Goal: Task Accomplishment & Management: Use online tool/utility

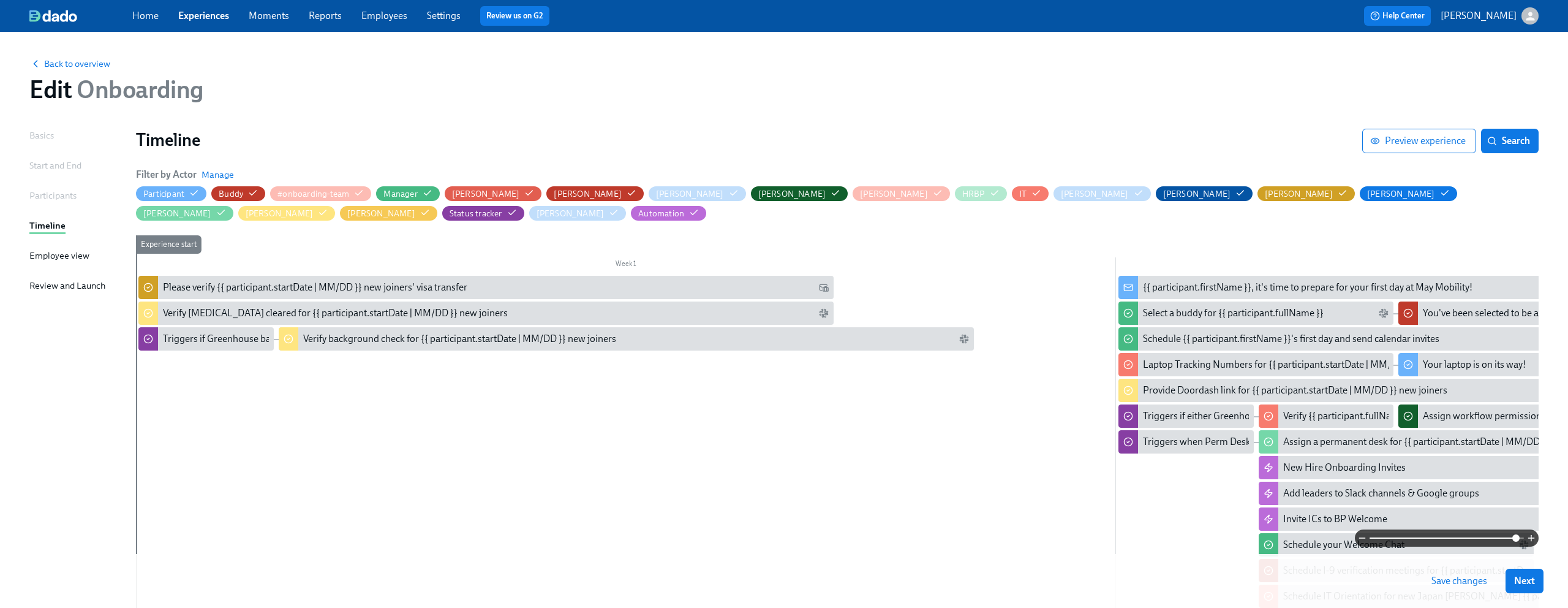
scroll to position [57, 0]
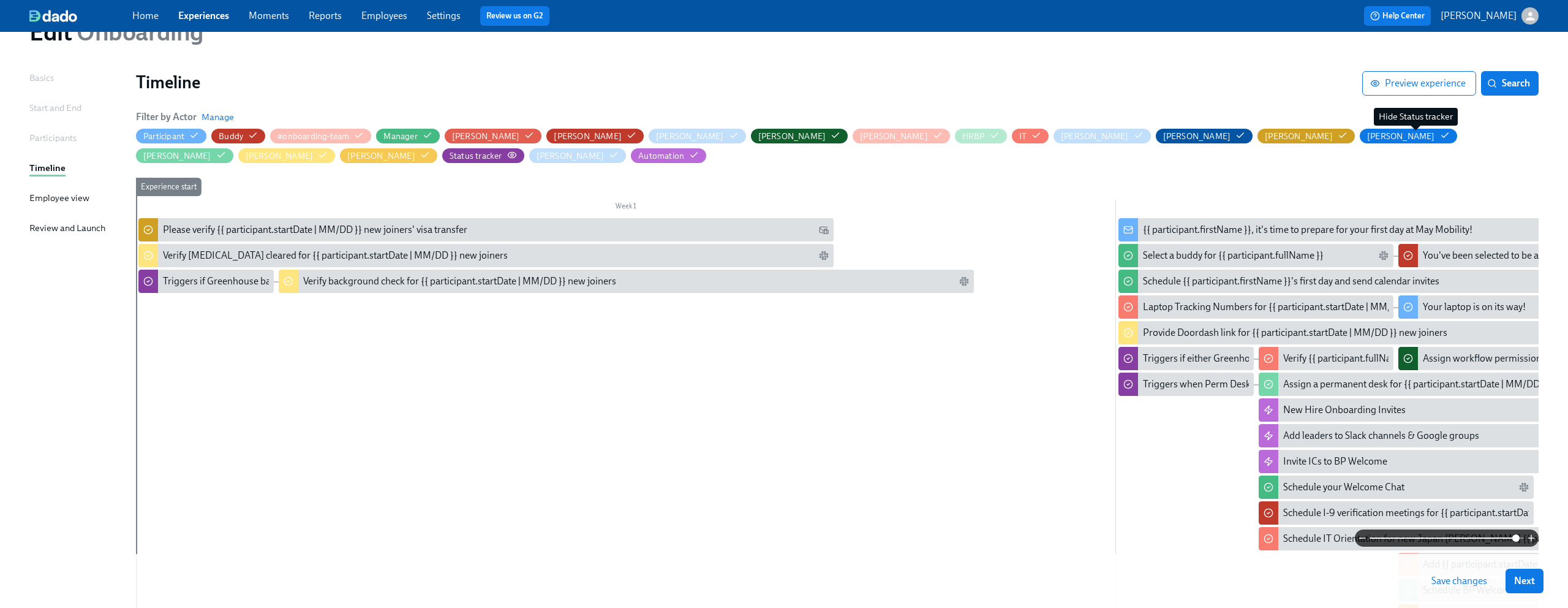
click at [502, 150] on div "Status tracker" at bounding box center [475, 155] width 53 height 12
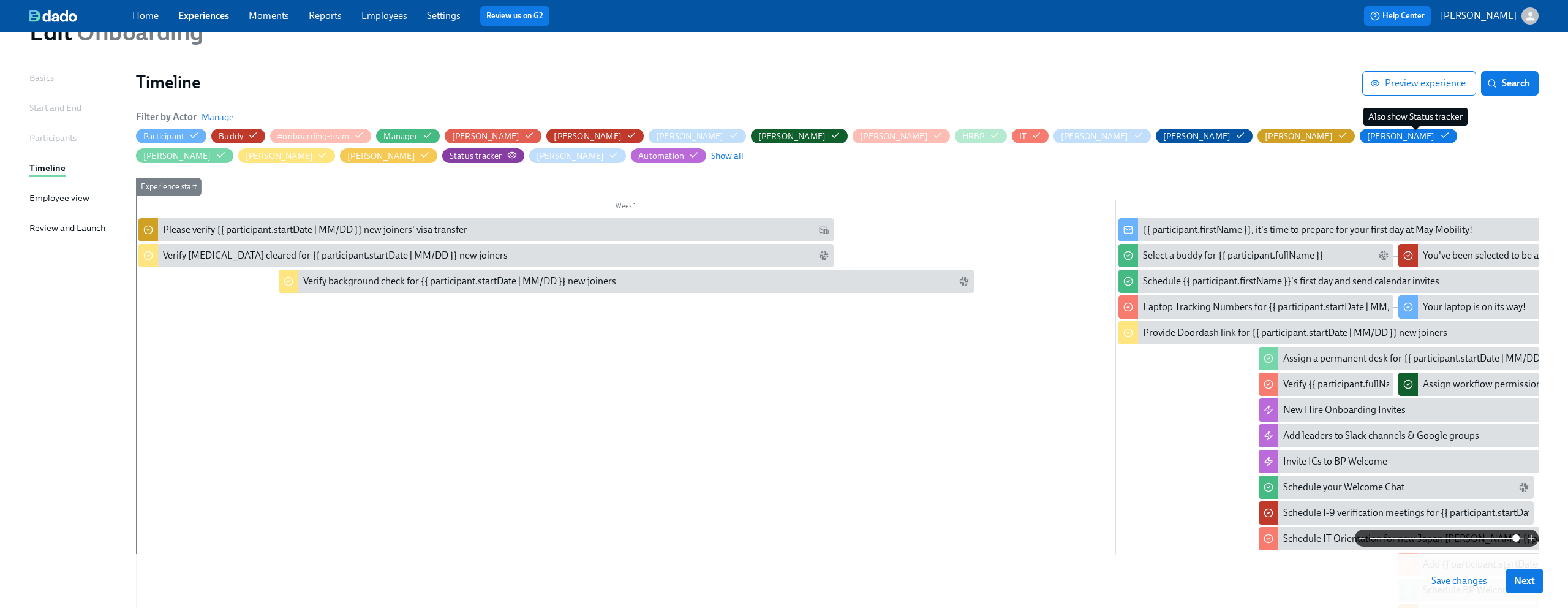
click at [502, 150] on div "Status tracker" at bounding box center [475, 155] width 53 height 12
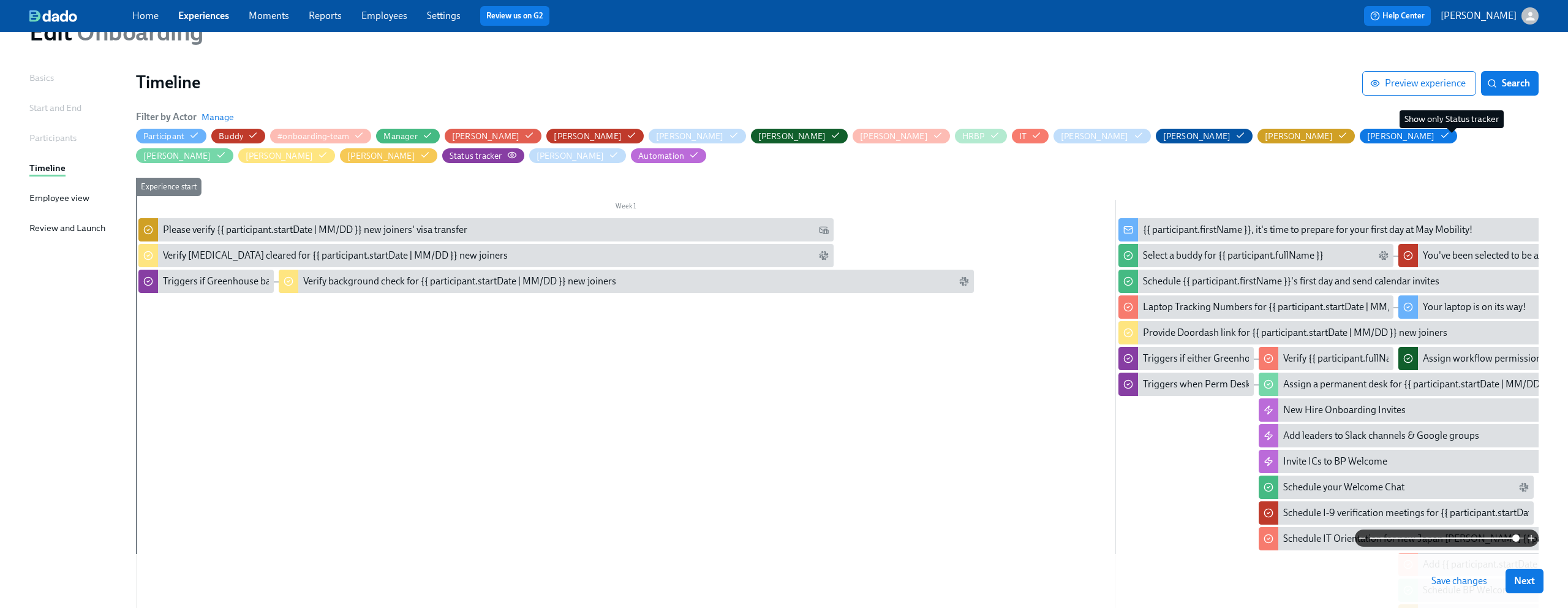
click at [517, 150] on icon "button" at bounding box center [512, 154] width 10 height 10
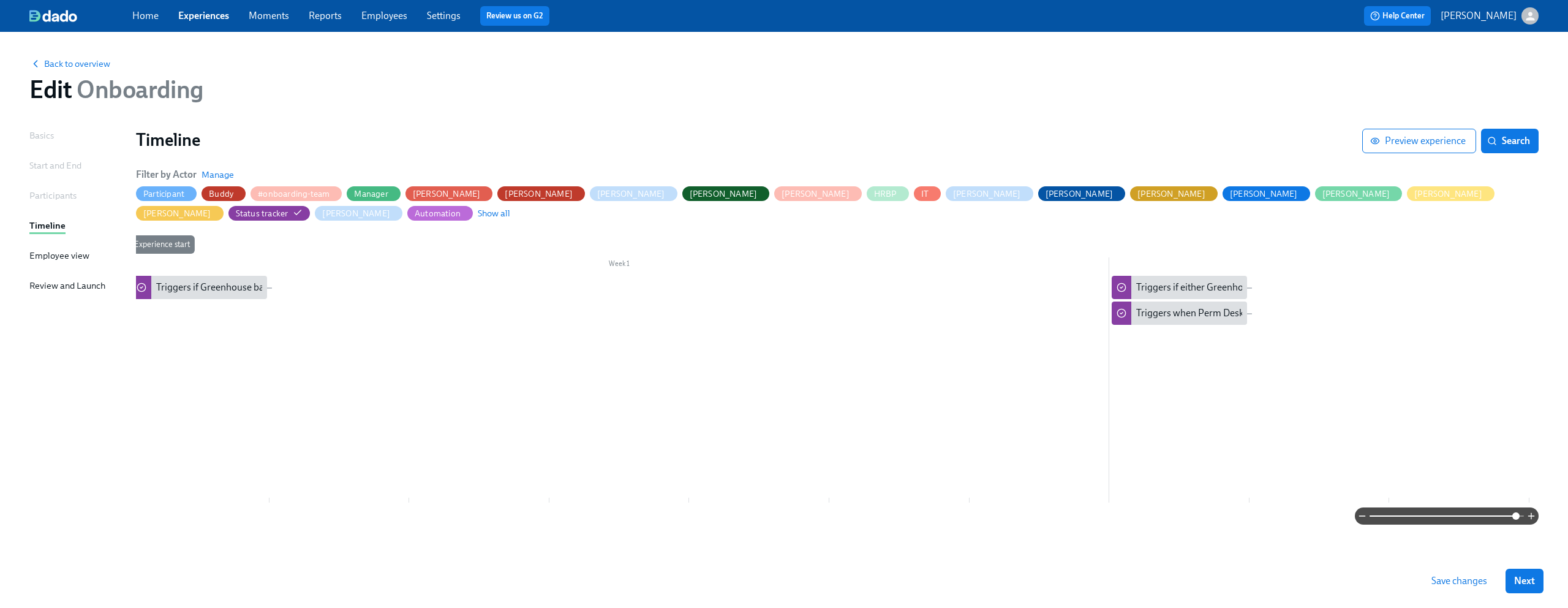
scroll to position [0, 0]
click at [223, 275] on div "Triggers if Greenhouse background check status is "consider"" at bounding box center [205, 287] width 135 height 23
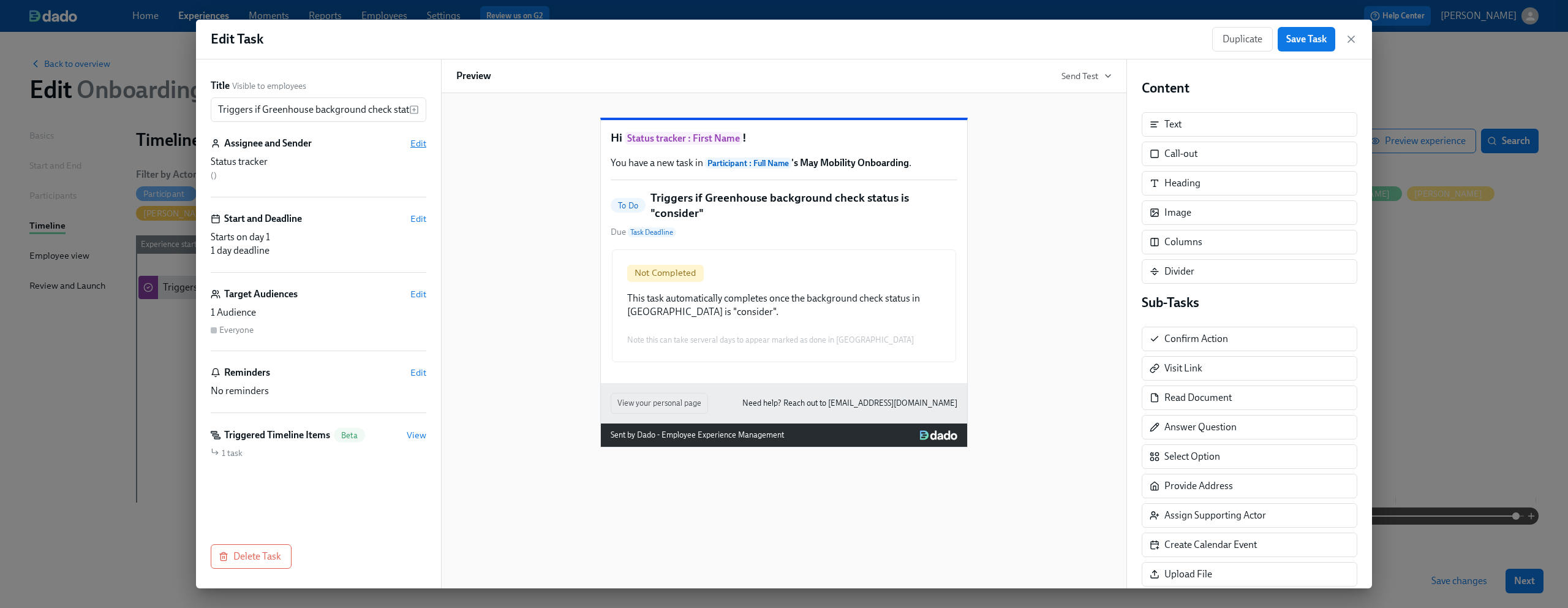
click at [413, 142] on span "Edit" at bounding box center [419, 143] width 16 height 13
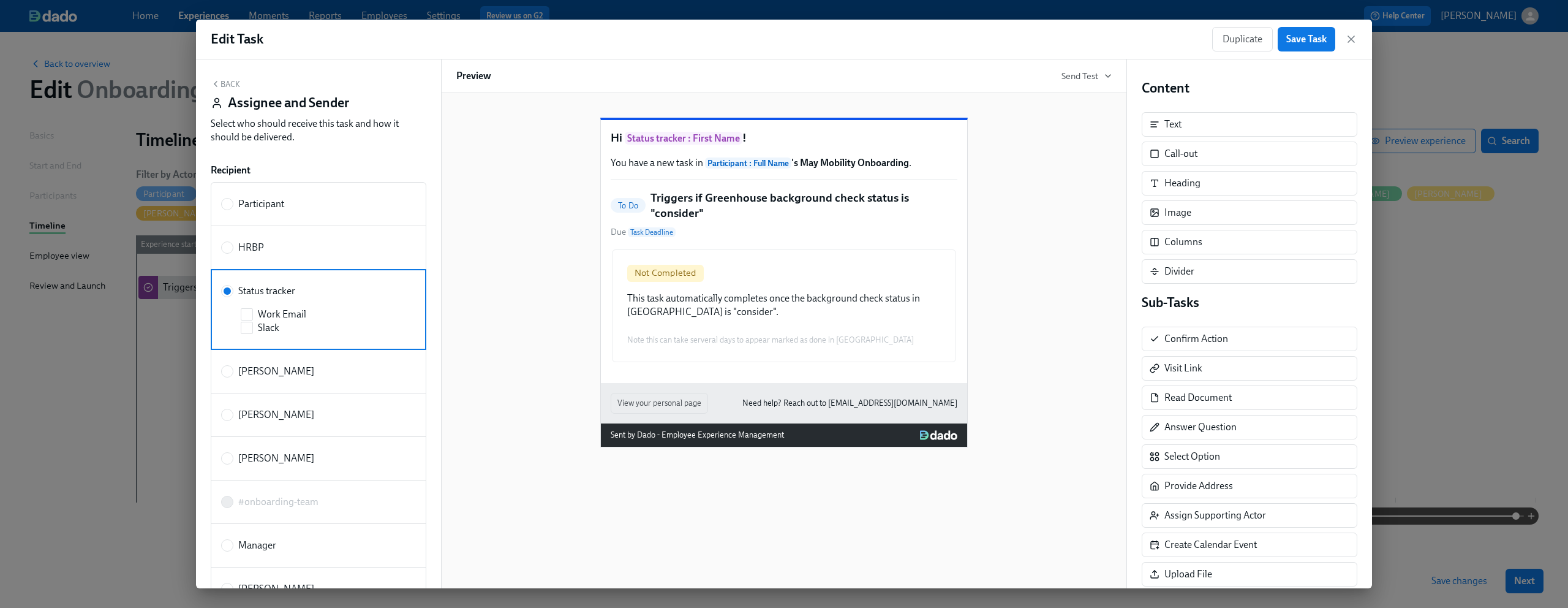
click at [225, 77] on div "Back Assignee and Sender Select who should receive this task and how it should …" at bounding box center [318, 324] width 245 height 529
click at [758, 322] on div "Not Completed This task automatically completes once the background check statu…" at bounding box center [784, 306] width 347 height 115
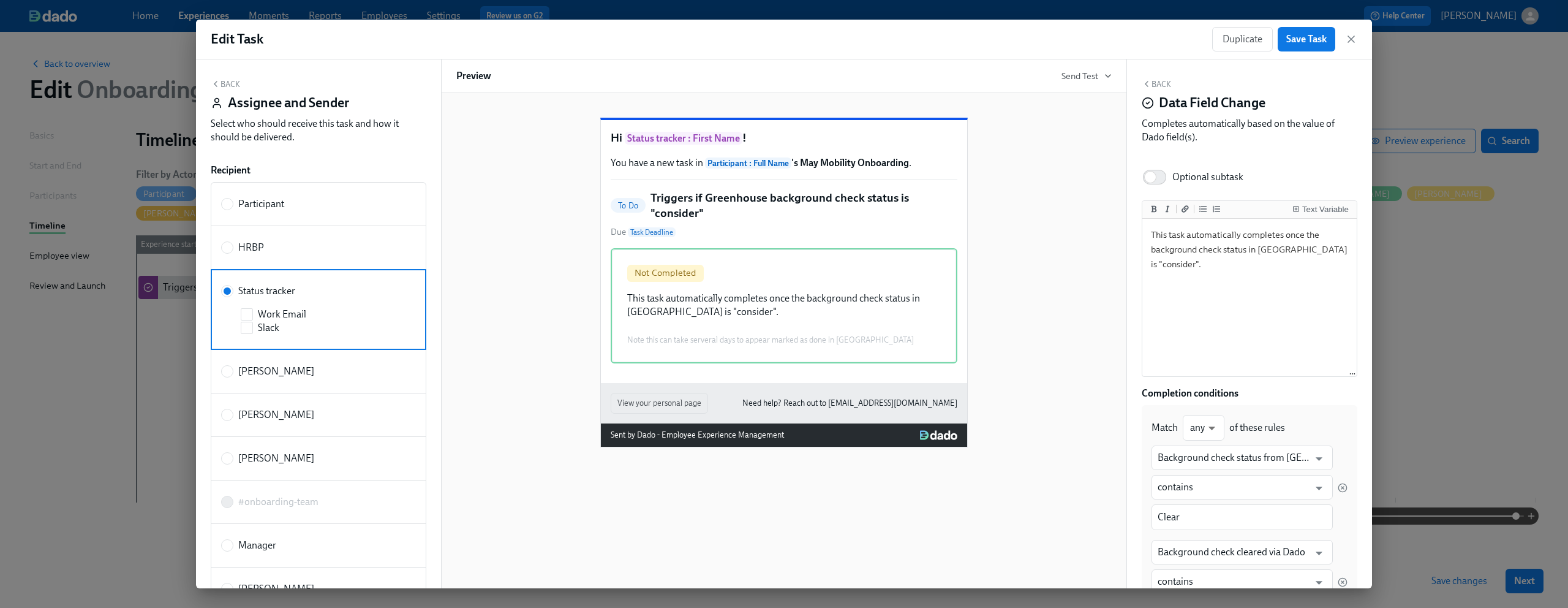
click at [1165, 83] on button "Back" at bounding box center [1156, 83] width 30 height 10
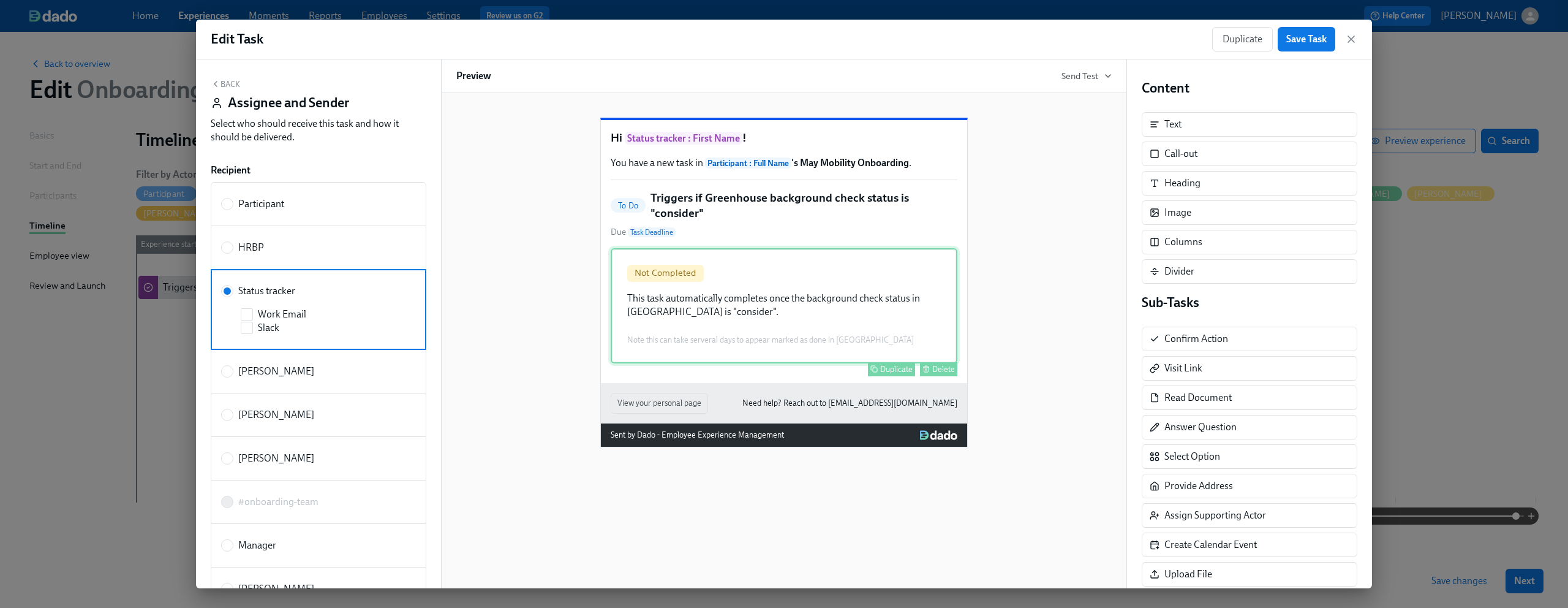
click at [763, 302] on div "Not Completed This task automatically completes once the background check statu…" at bounding box center [784, 306] width 347 height 115
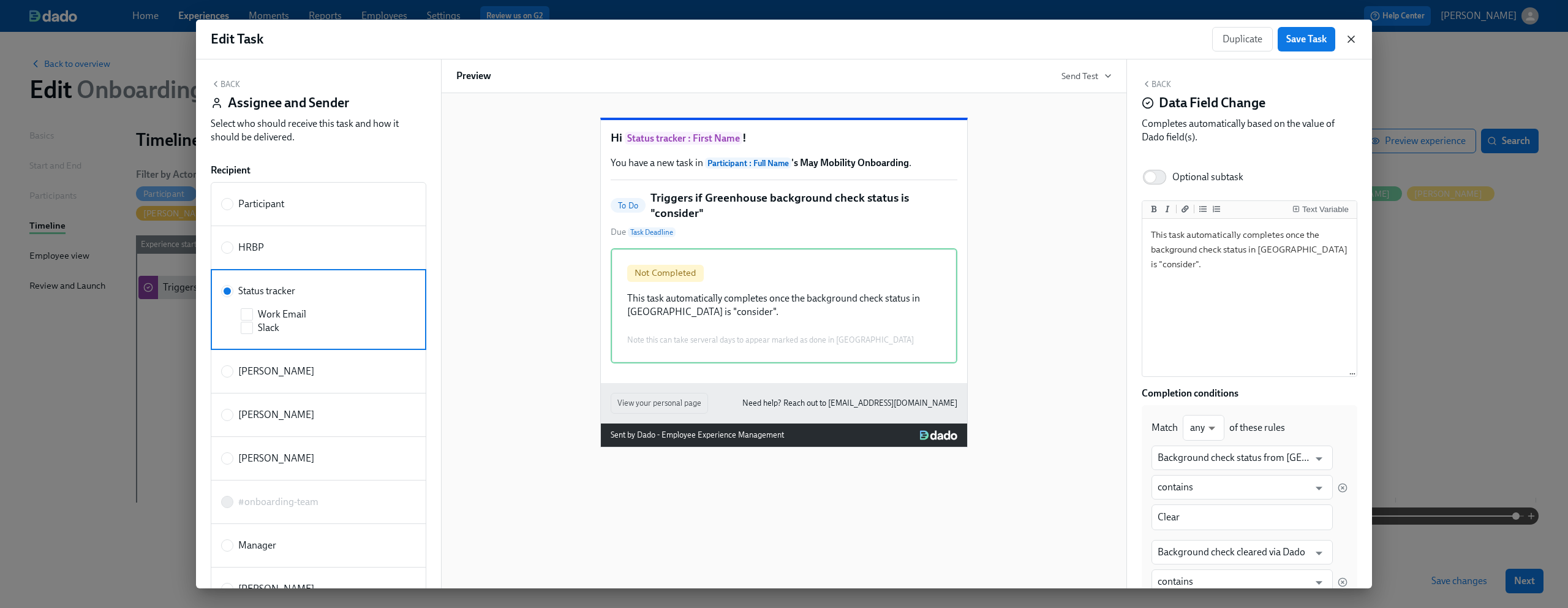
click at [1352, 34] on icon "button" at bounding box center [1351, 39] width 13 height 13
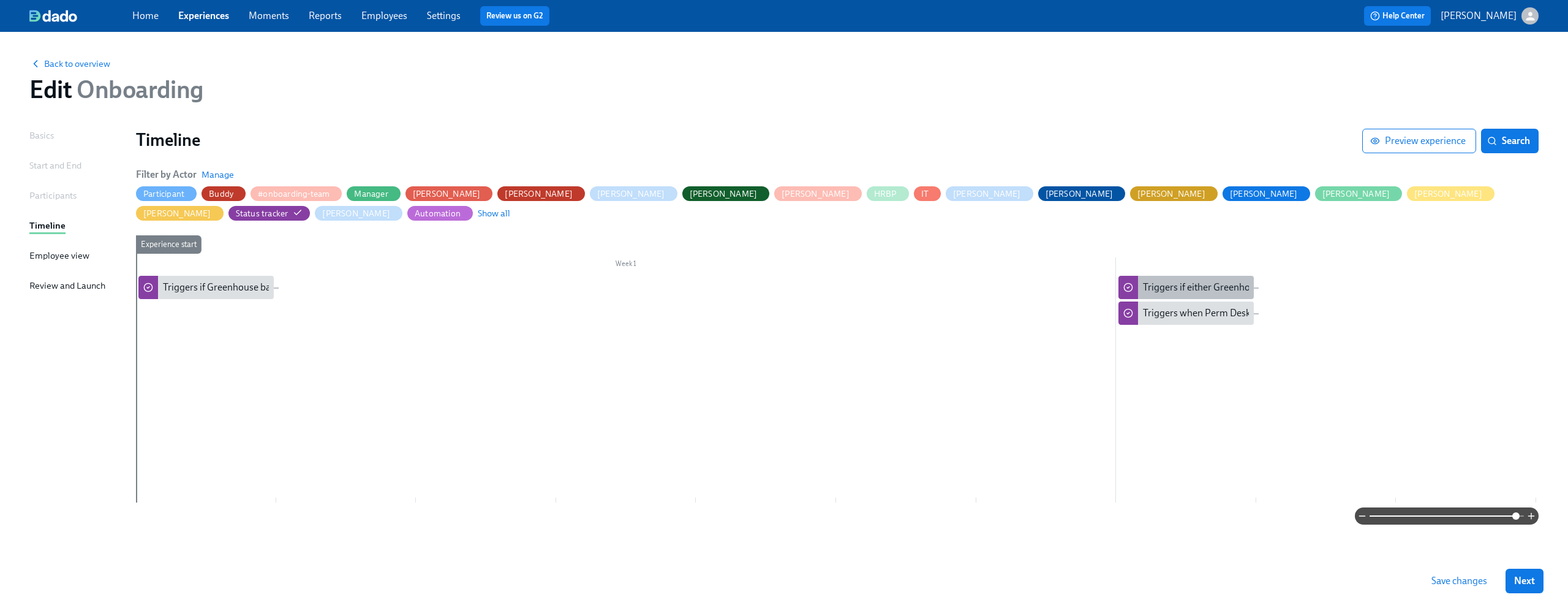
click at [1157, 281] on div "Triggers if either Greenhouse/[PERSON_NAME] background check status is cleared" at bounding box center [1317, 287] width 348 height 13
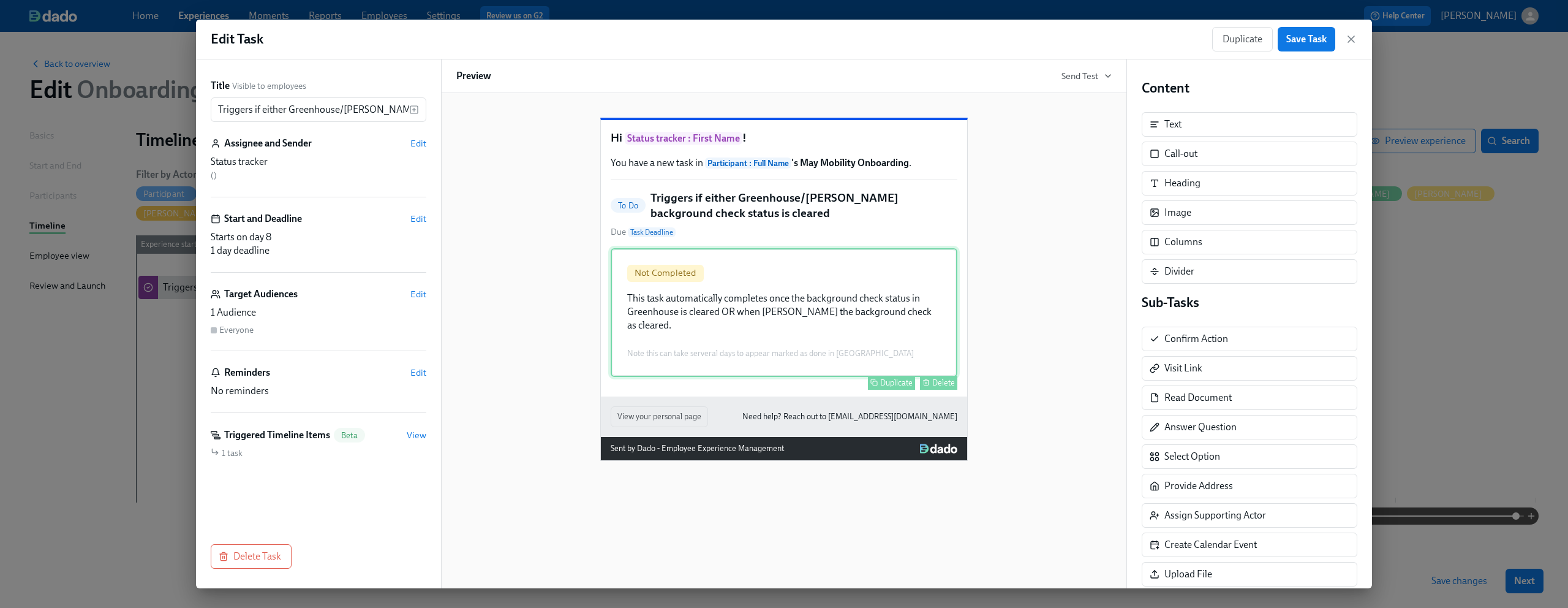
click at [810, 338] on div "Not Completed This task automatically completes once the background check statu…" at bounding box center [784, 312] width 347 height 128
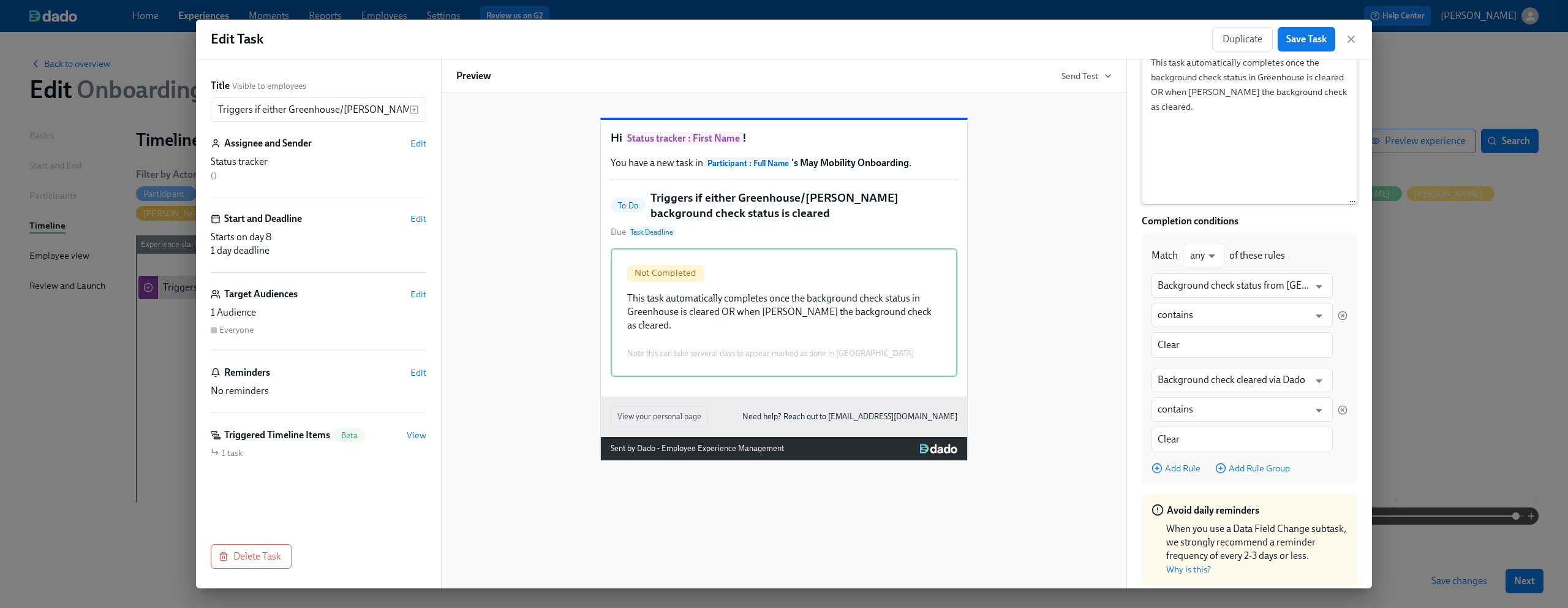
scroll to position [213, 0]
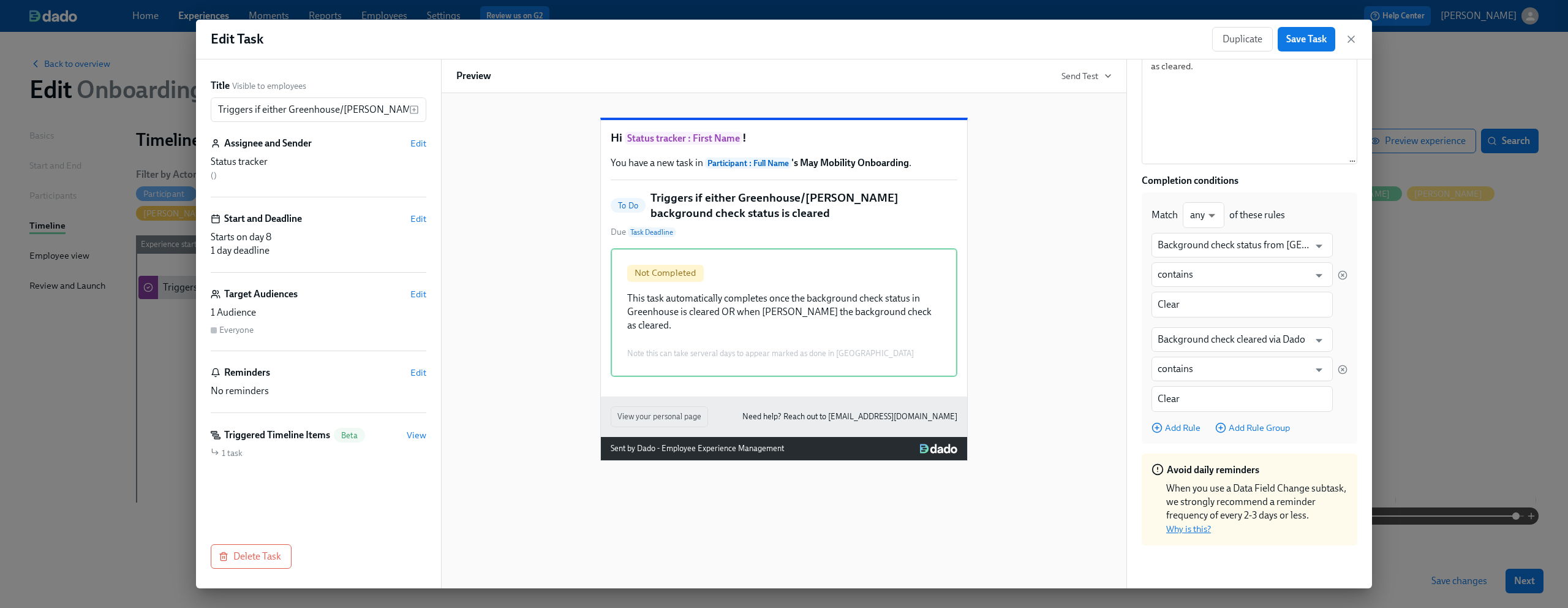
click at [1188, 527] on link "Why is this?" at bounding box center [1189, 528] width 45 height 11
click at [1200, 527] on link "Why is this?" at bounding box center [1189, 528] width 45 height 11
click at [1184, 525] on link "Why is this?" at bounding box center [1189, 528] width 45 height 11
click at [1262, 519] on p "When you use a Data Field Change subtask, we strongly recommend a reminder freq…" at bounding box center [1249, 508] width 196 height 54
click at [417, 432] on span "View" at bounding box center [417, 435] width 20 height 13
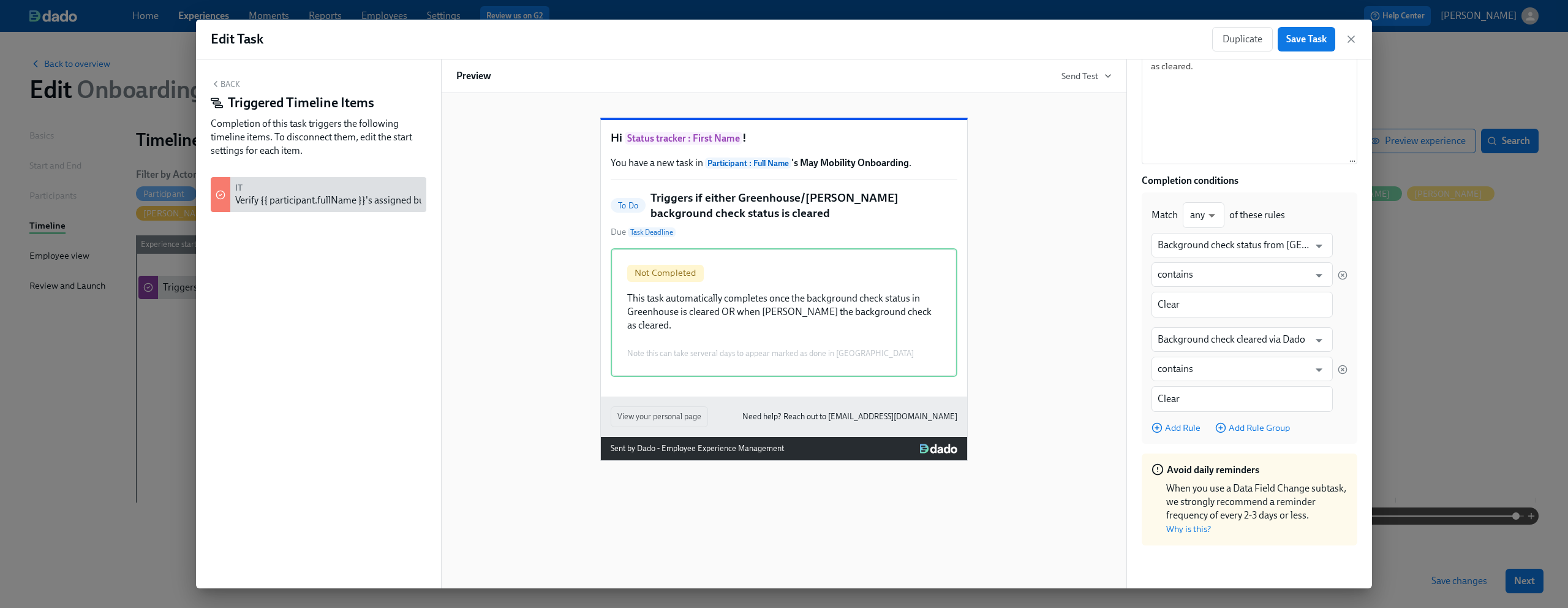
click at [230, 82] on button "Back" at bounding box center [225, 83] width 30 height 10
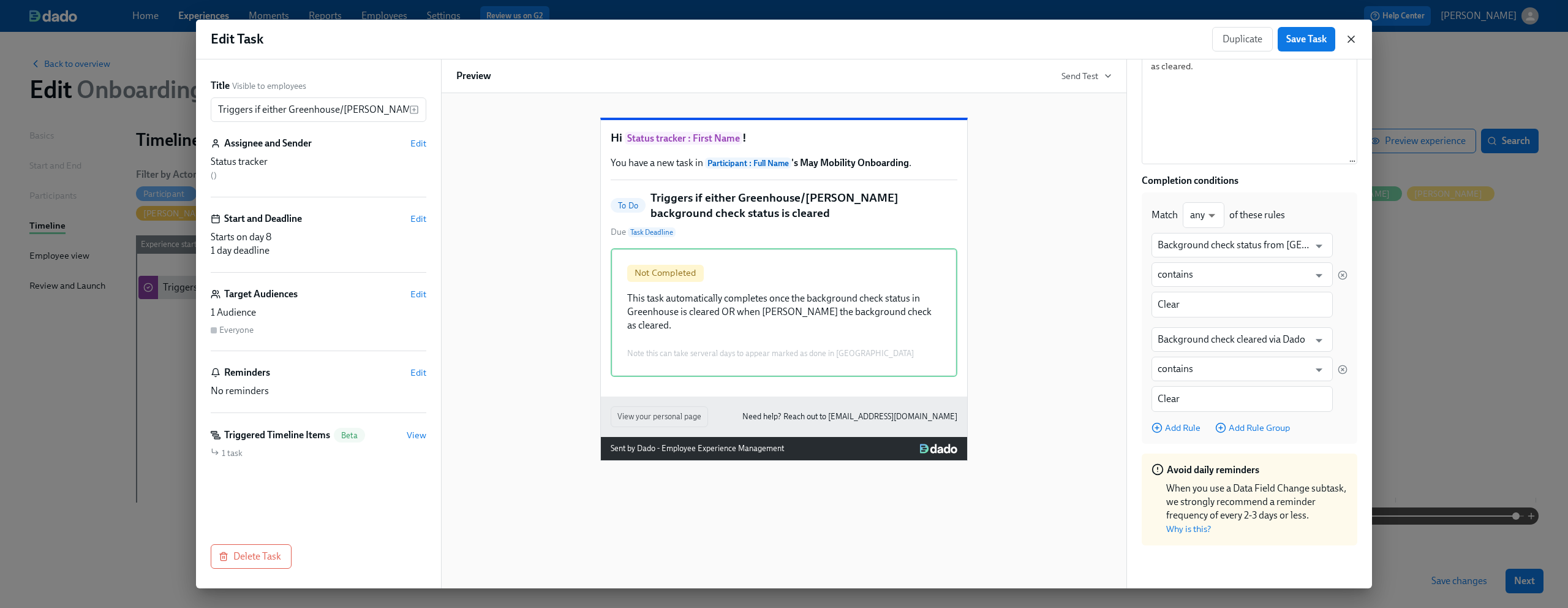
click at [1348, 39] on icon "button" at bounding box center [1351, 39] width 13 height 13
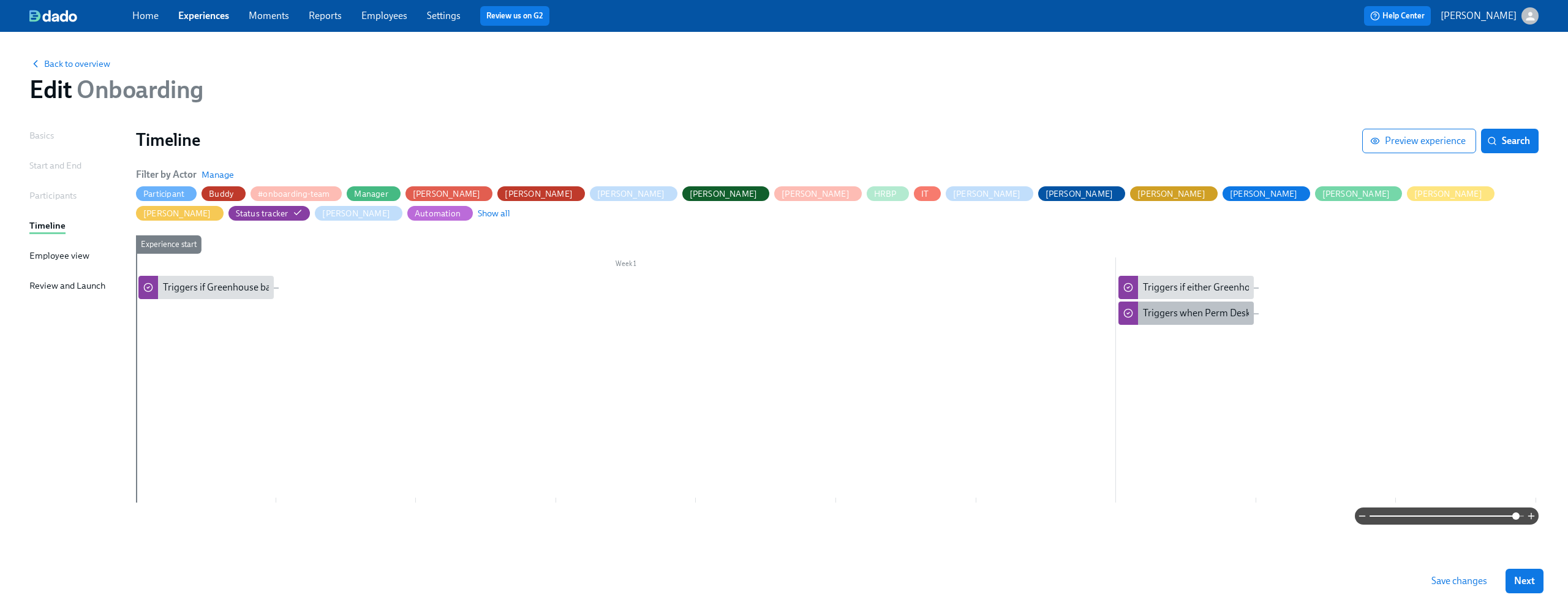
click at [1193, 307] on div "Triggers when Perm Desk question answered" at bounding box center [1237, 313] width 189 height 13
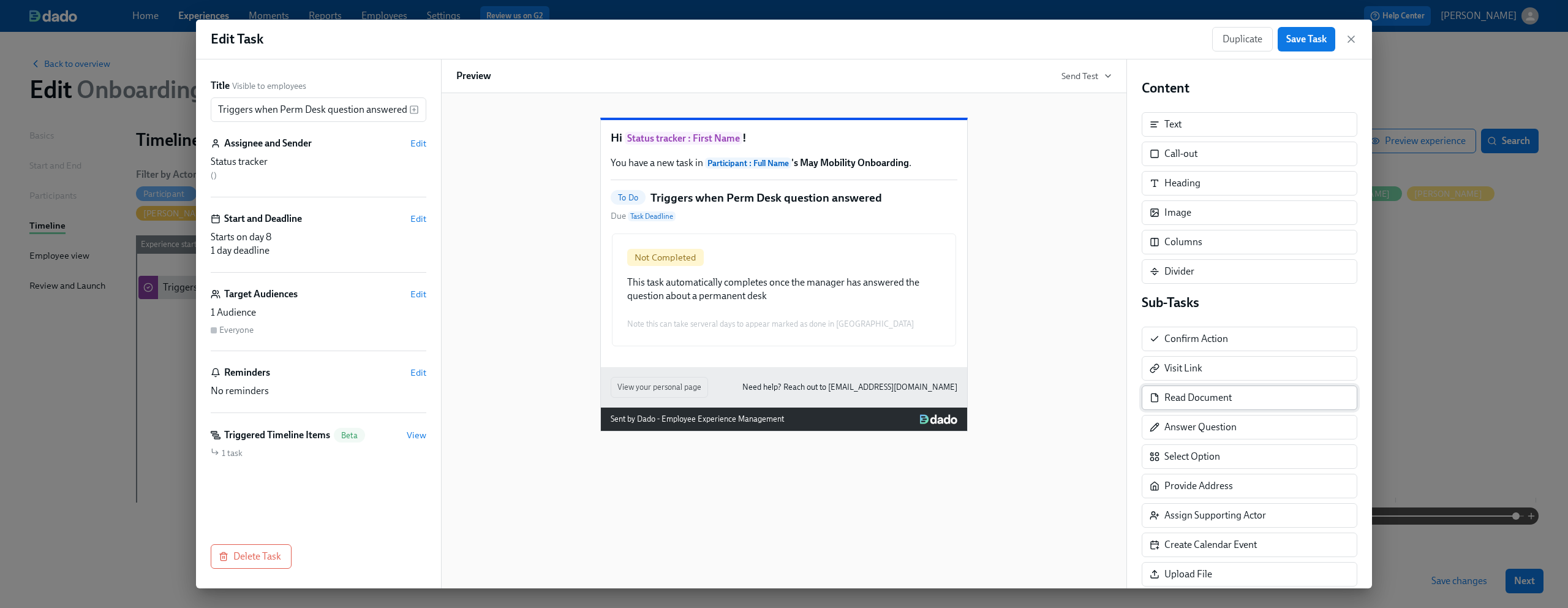
scroll to position [86, 0]
click at [417, 143] on span "Edit" at bounding box center [419, 143] width 16 height 13
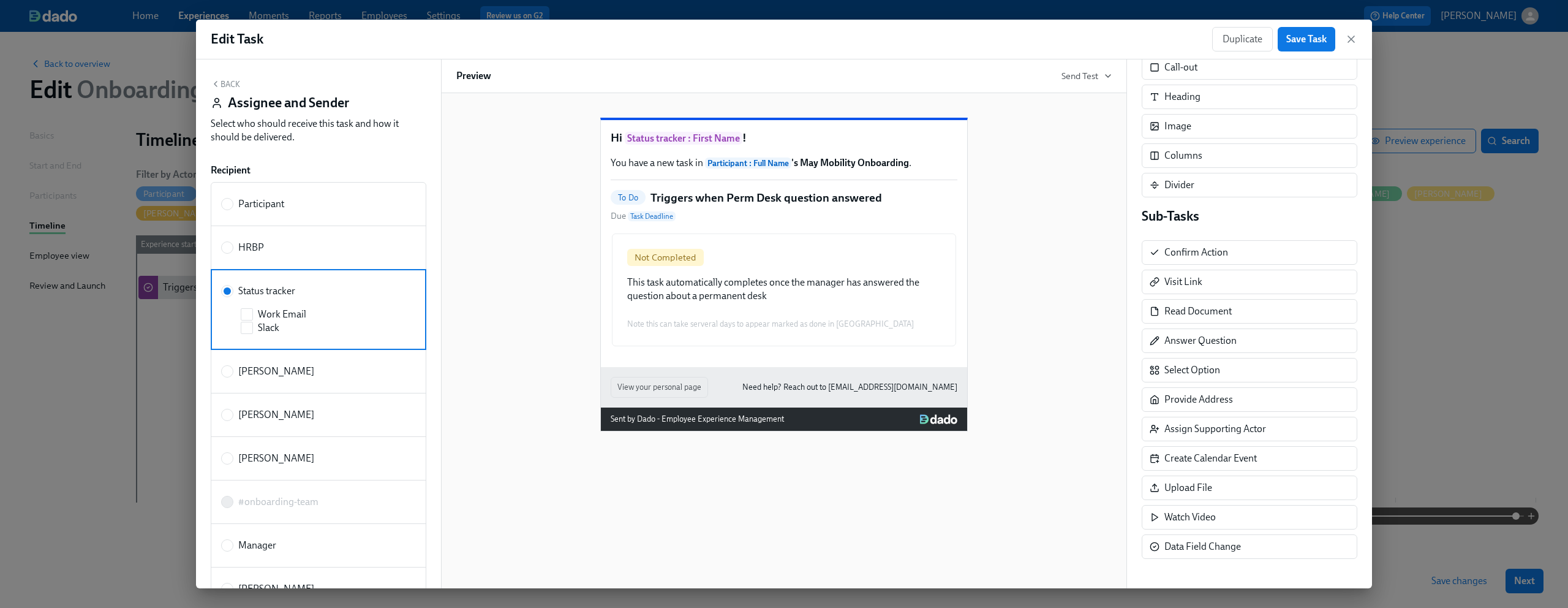
click at [237, 79] on button "Back" at bounding box center [225, 83] width 30 height 10
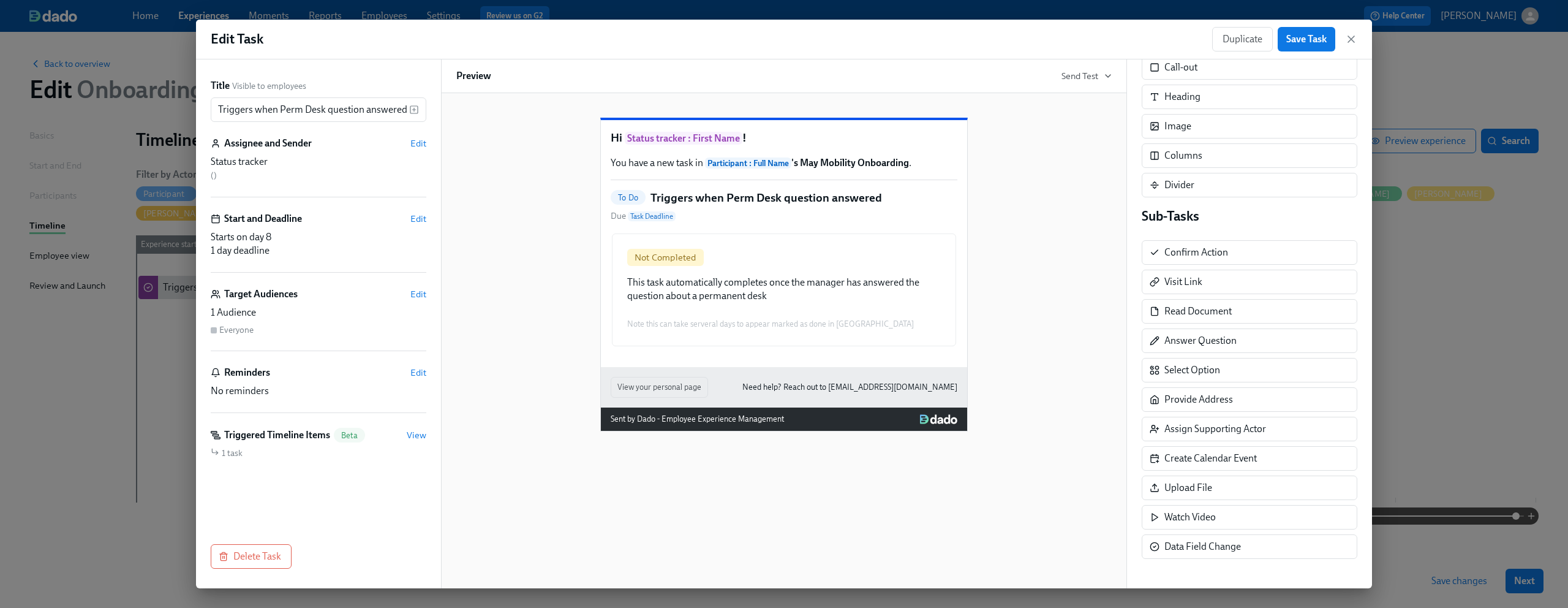
click at [284, 168] on div "Status tracker" at bounding box center [318, 161] width 215 height 13
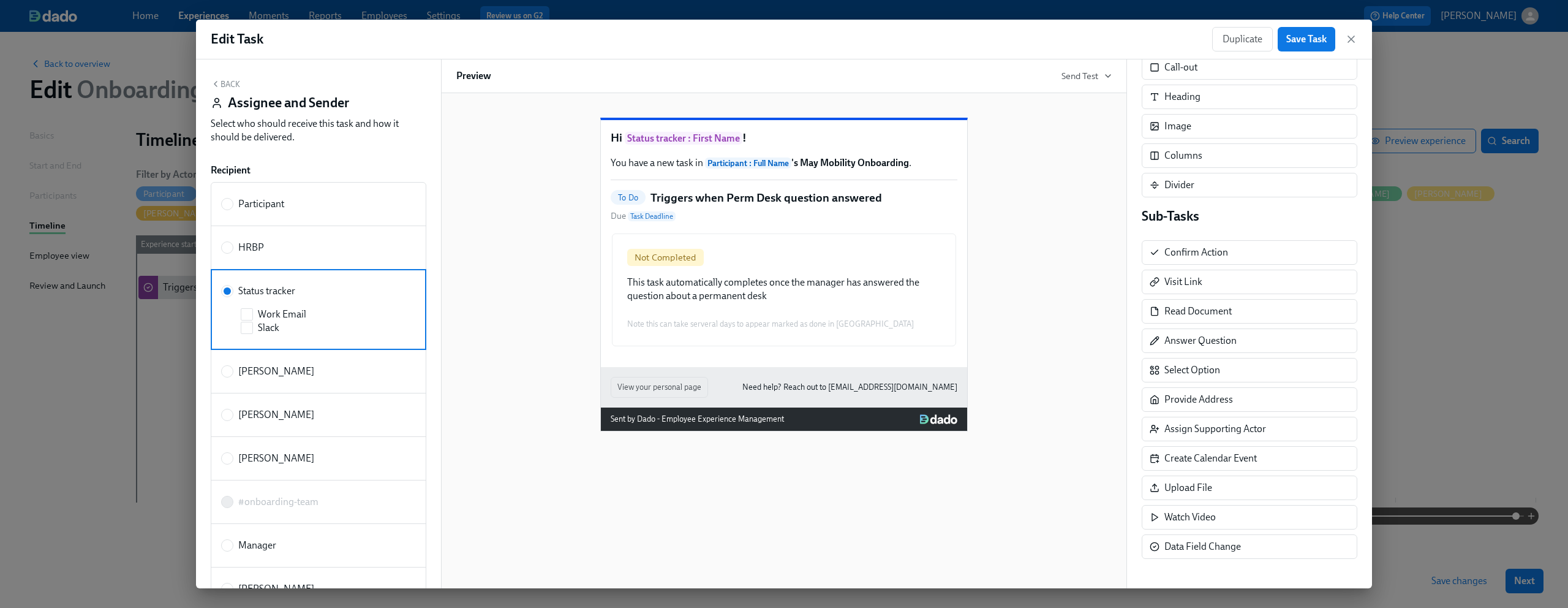
click at [216, 84] on icon "button" at bounding box center [215, 83] width 10 height 10
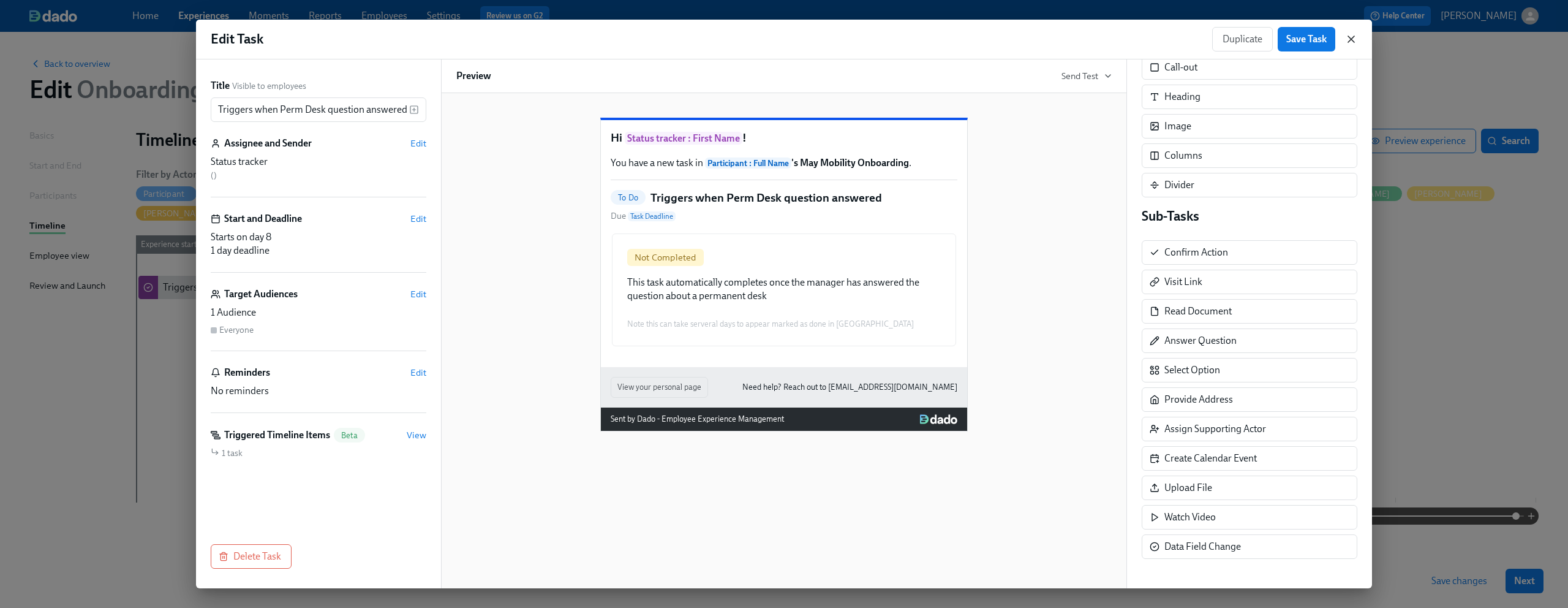
click at [1350, 37] on icon "button" at bounding box center [1351, 39] width 13 height 13
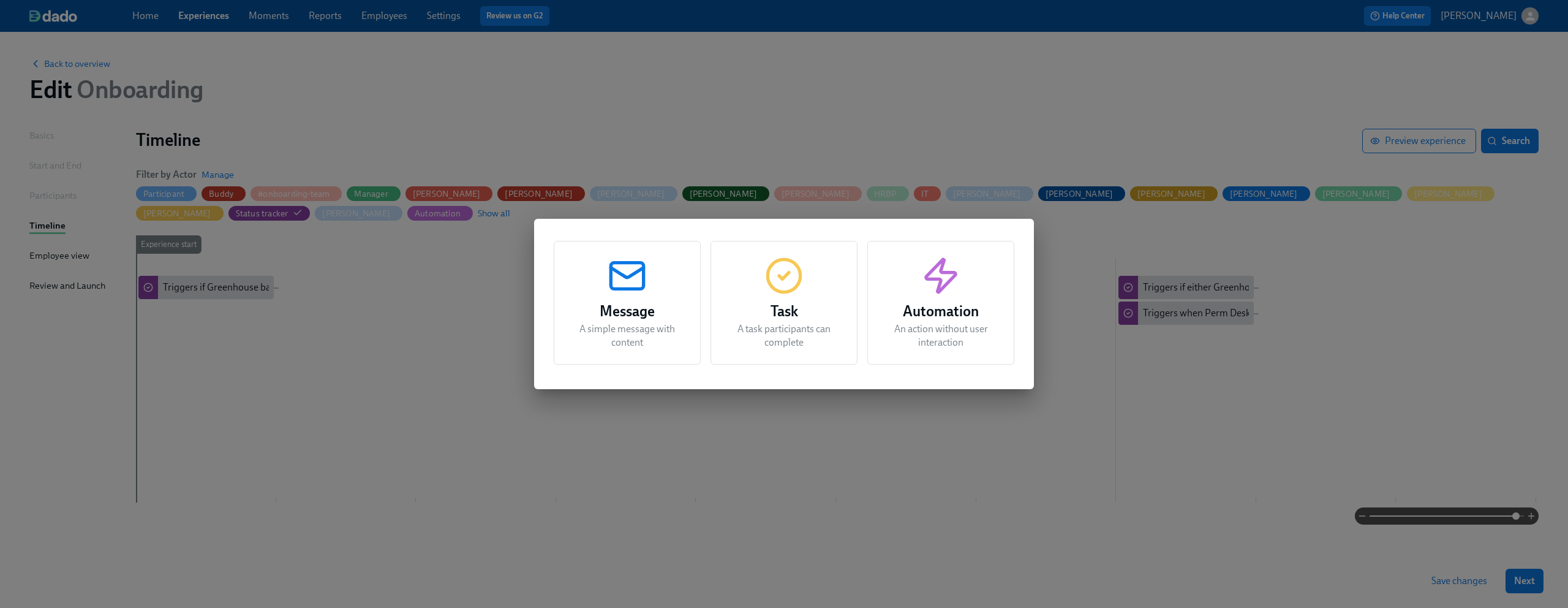
click at [1206, 50] on div "Message A simple message with content Task A task participants can complete Aut…" at bounding box center [784, 304] width 1568 height 608
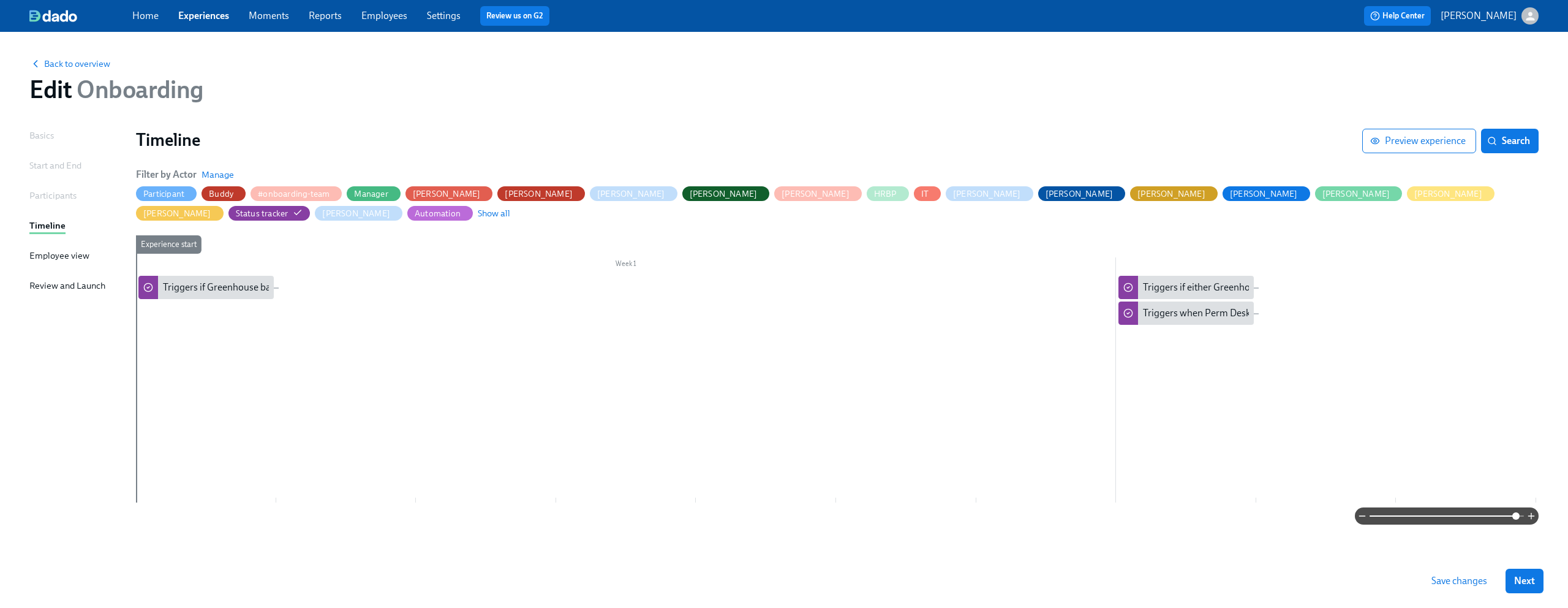
click at [471, 536] on div "Basics Start and End Participants Timeline Employee view Review and Launch Time…" at bounding box center [784, 341] width 1509 height 425
click at [212, 465] on div "Experience start" at bounding box center [205, 369] width 141 height 267
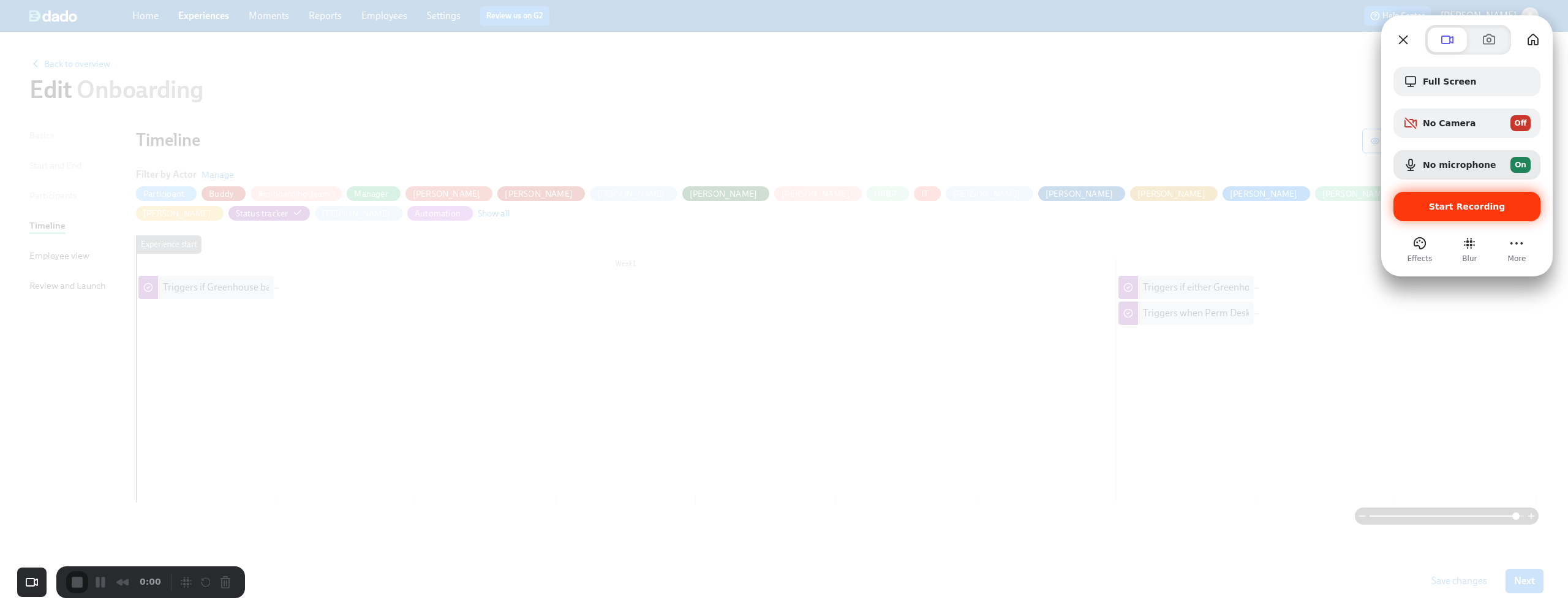
click at [1463, 212] on span "Start Recording" at bounding box center [1467, 206] width 76 height 10
click at [1480, 213] on div "Start Recording" at bounding box center [1467, 206] width 147 height 30
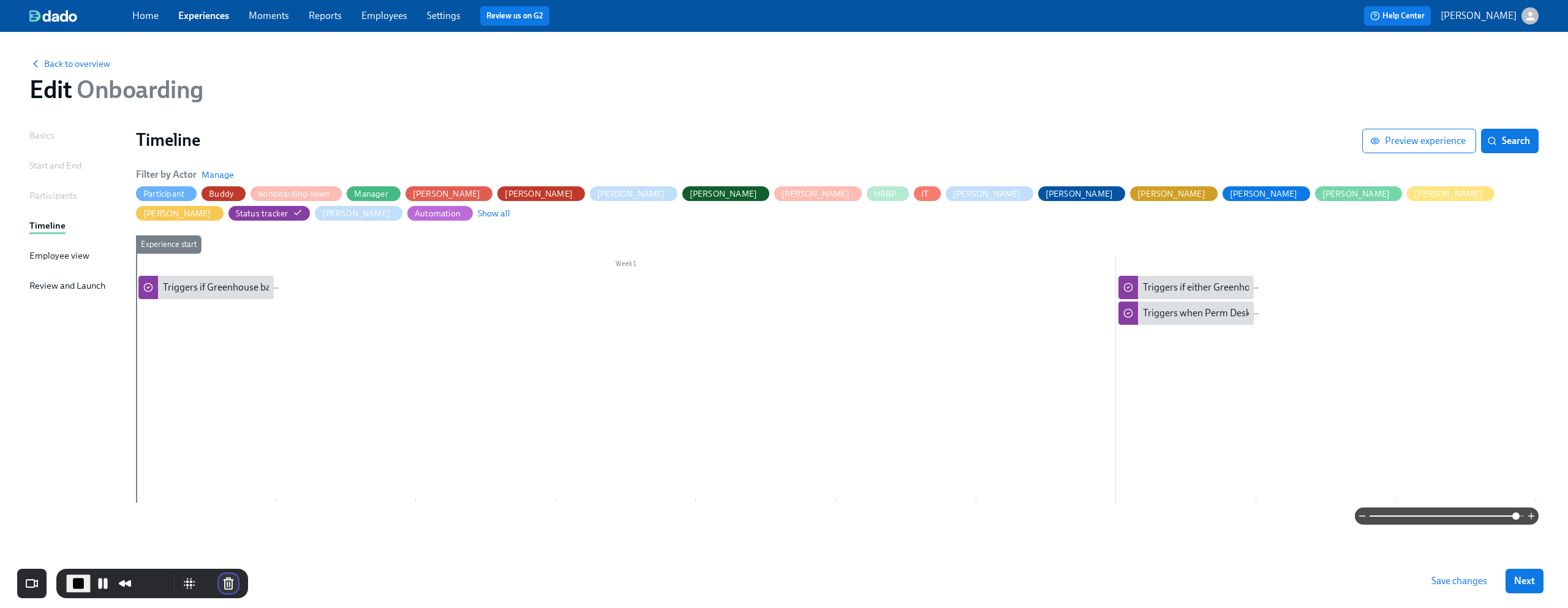
click at [225, 583] on button "Cancel Recording" at bounding box center [229, 583] width 20 height 20
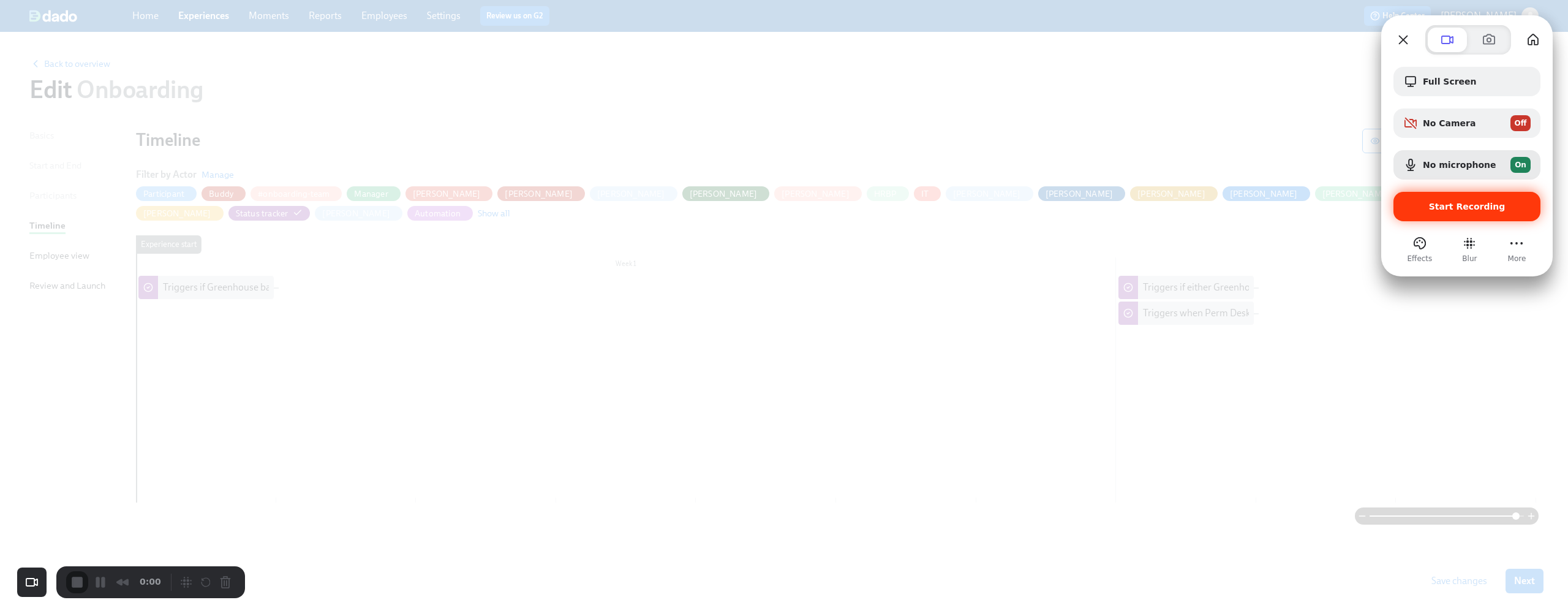
click at [1460, 204] on span "Start Recording" at bounding box center [1467, 206] width 76 height 10
click at [454, 198] on div at bounding box center [784, 304] width 1568 height 608
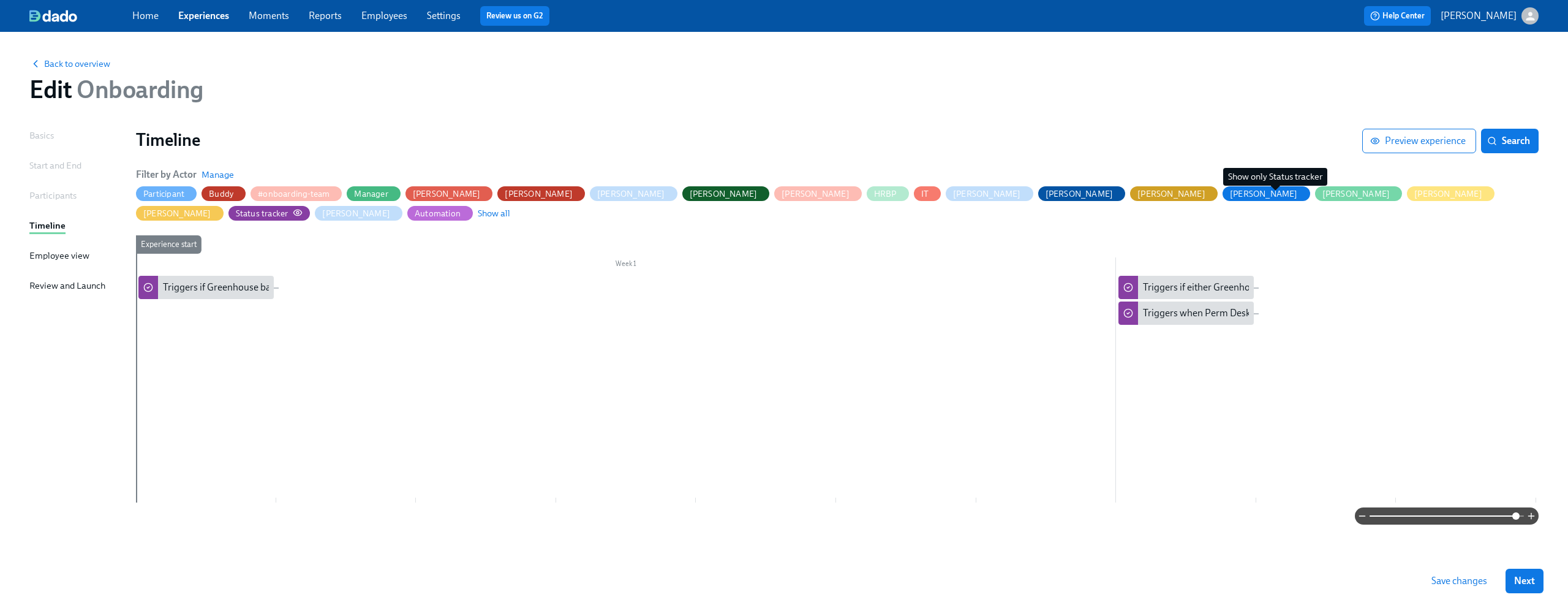
click at [299, 212] on circle "button" at bounding box center [298, 213] width 3 height 3
click at [302, 210] on icon "button" at bounding box center [298, 213] width 8 height 5
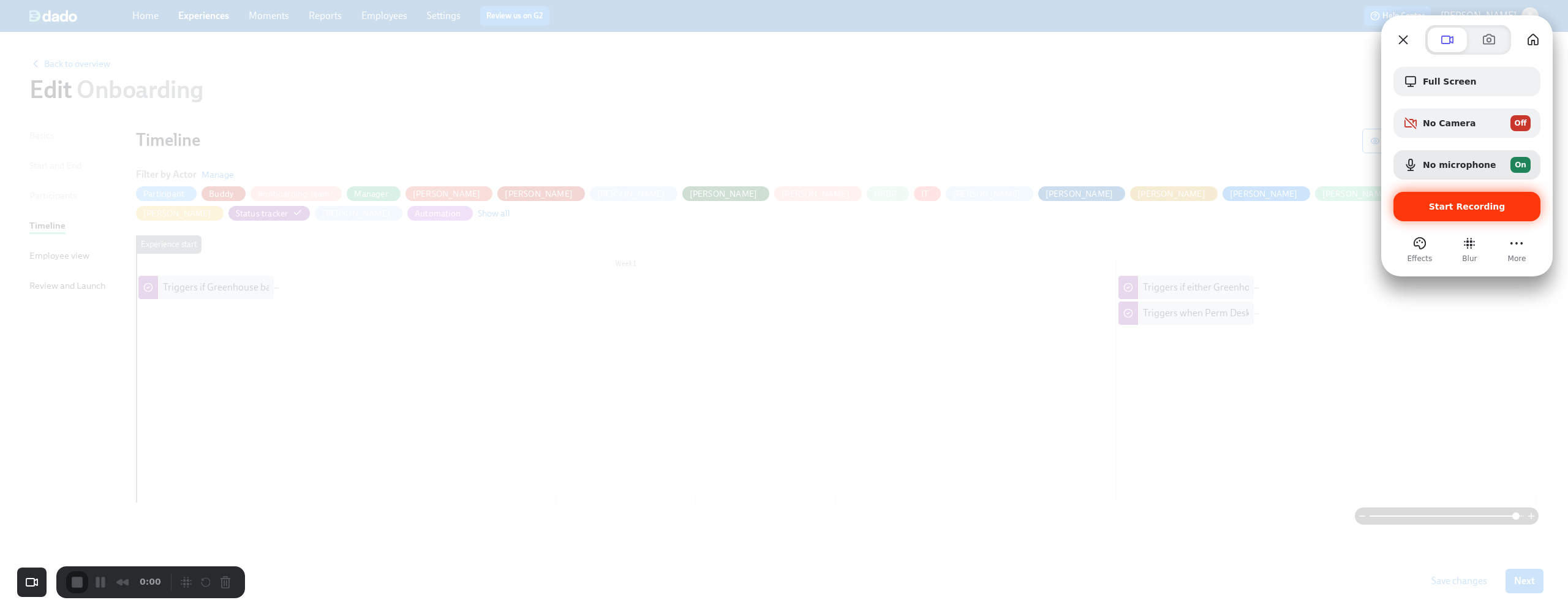
click at [1462, 205] on span "Start Recording" at bounding box center [1467, 206] width 76 height 10
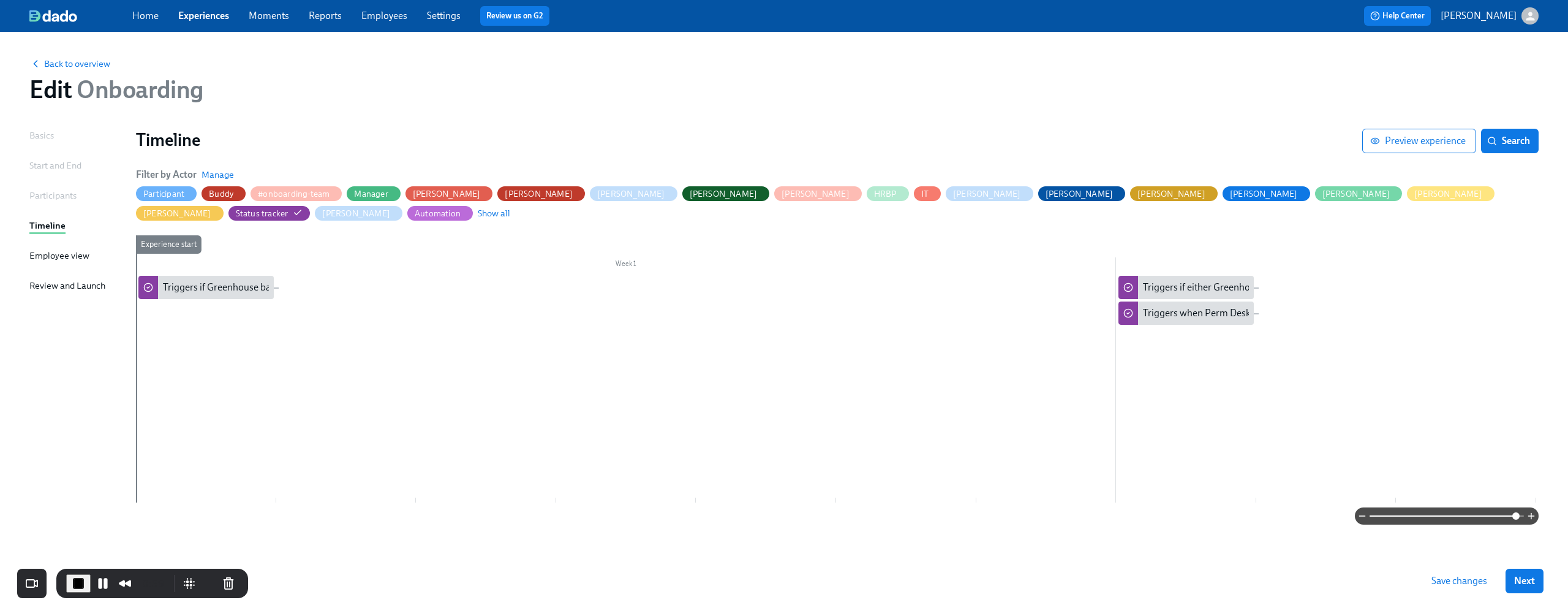
click at [273, 235] on div "Experience start" at bounding box center [205, 369] width 141 height 267
click at [212, 281] on div "Triggers if Greenhouse background check status is "consider"" at bounding box center [290, 287] width 255 height 13
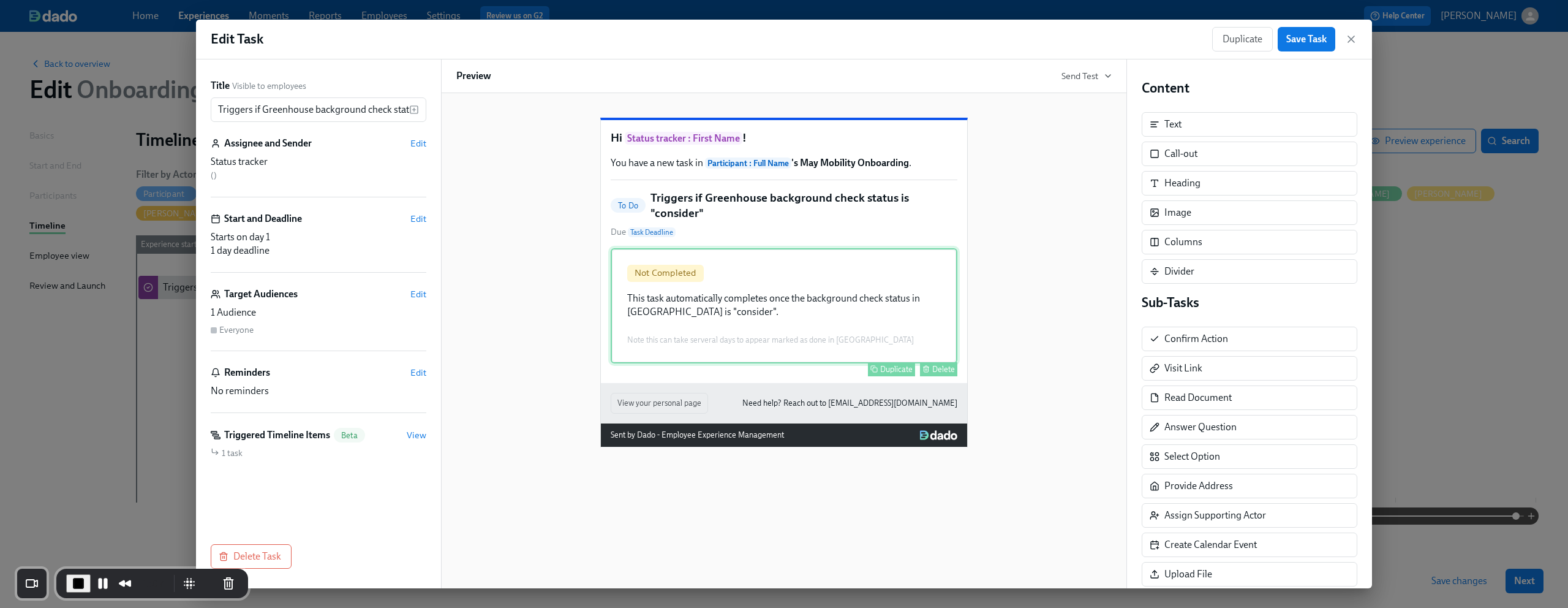
click at [808, 324] on div "Not Completed This task automatically completes once the background check statu…" at bounding box center [784, 306] width 347 height 115
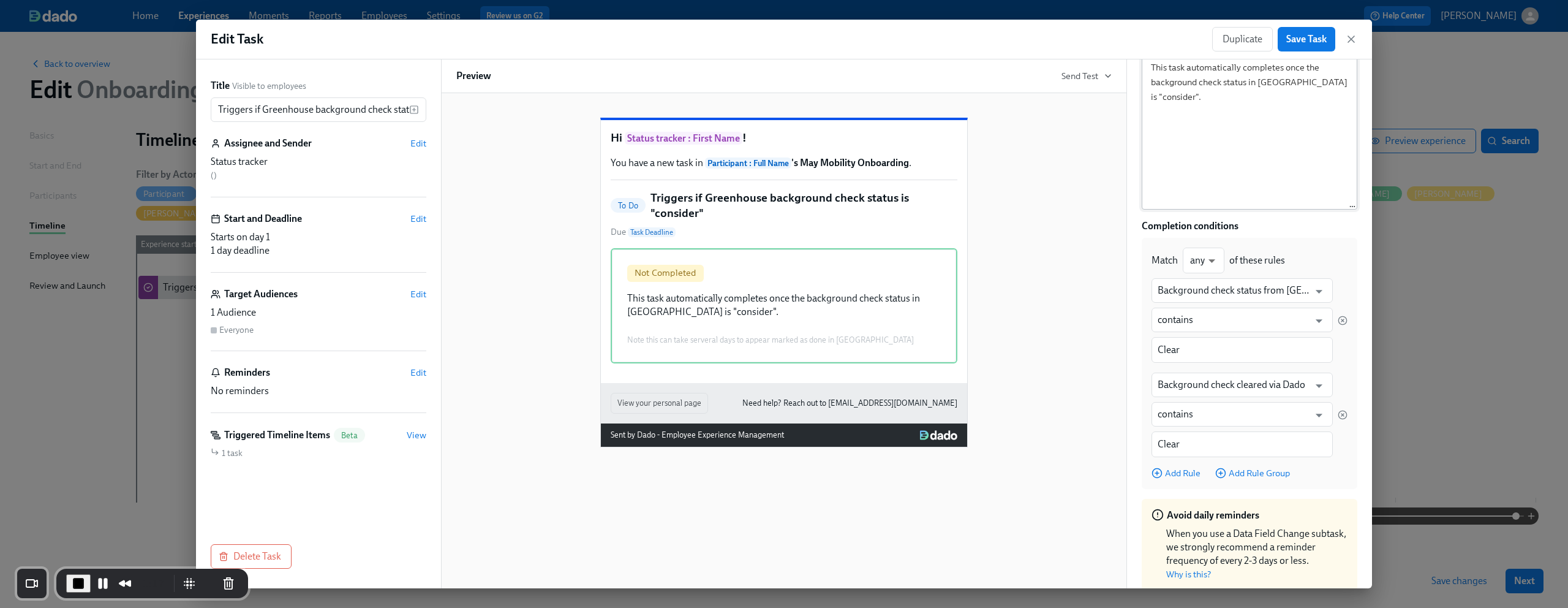
scroll to position [213, 0]
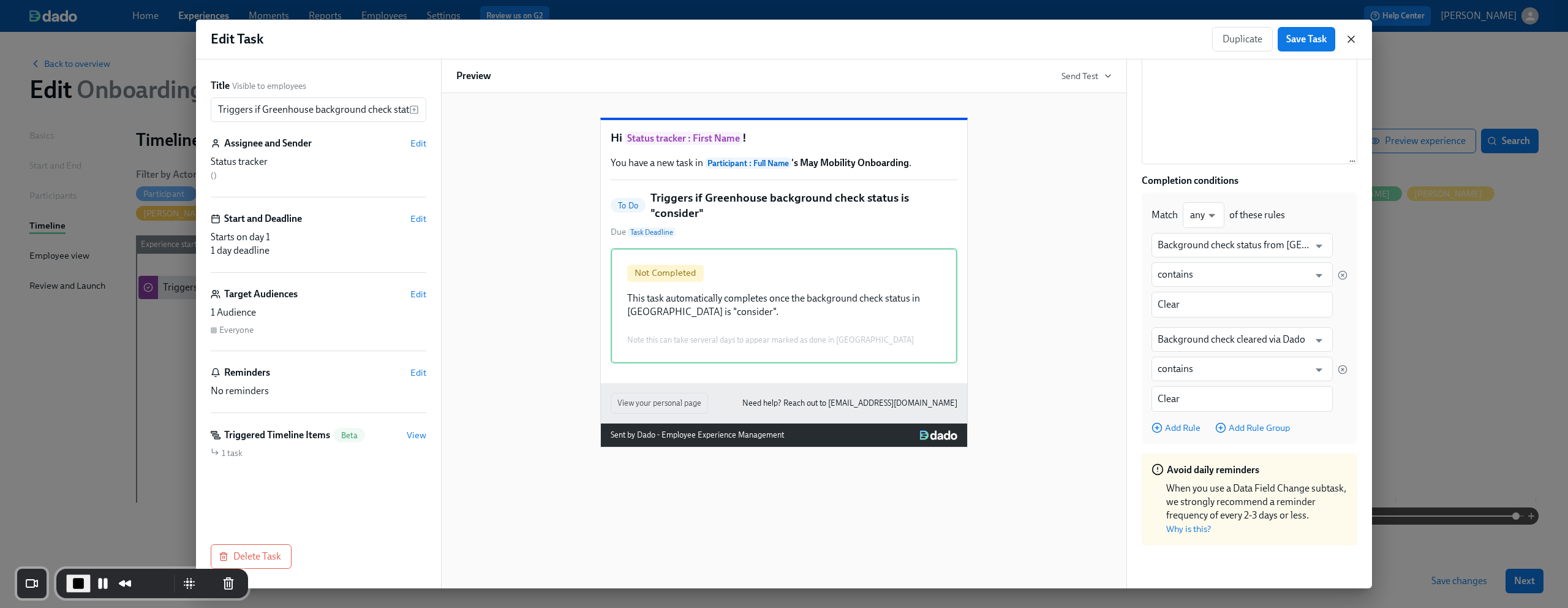
click at [1355, 33] on icon "button" at bounding box center [1351, 39] width 13 height 13
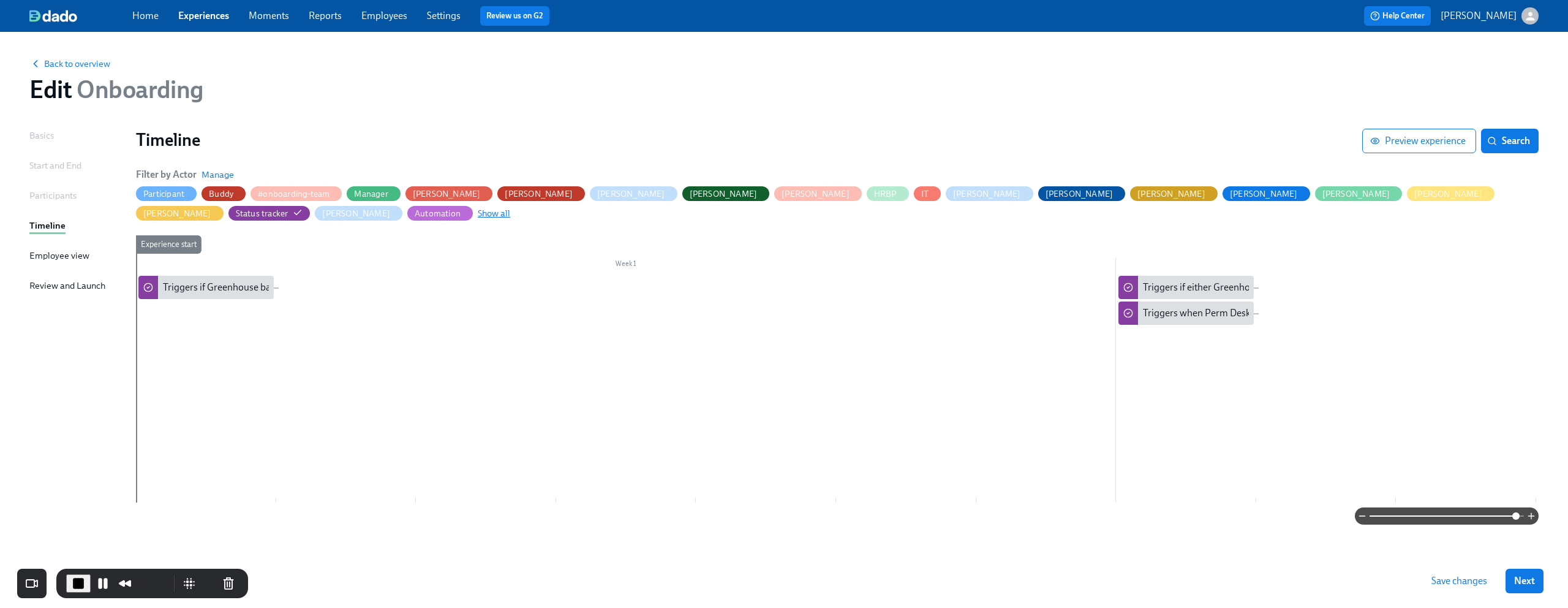
click at [510, 207] on span "Show all" at bounding box center [494, 213] width 32 height 13
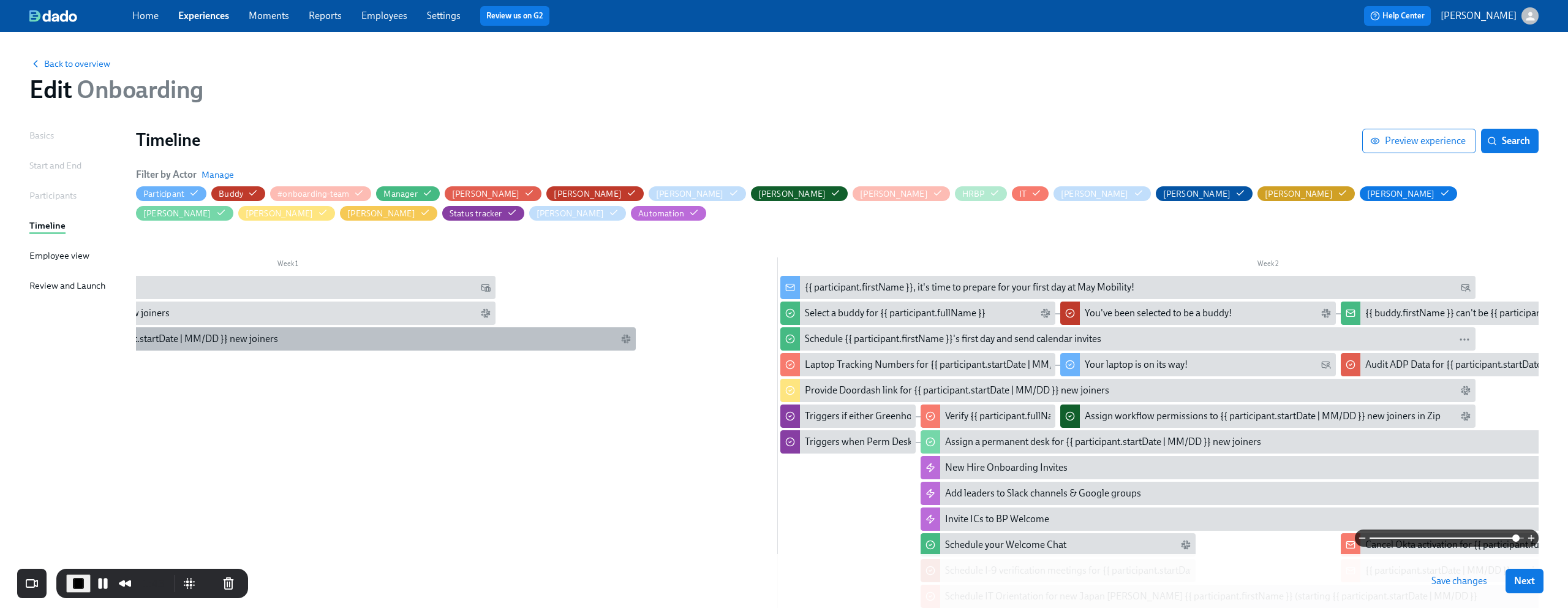
scroll to position [0, 373]
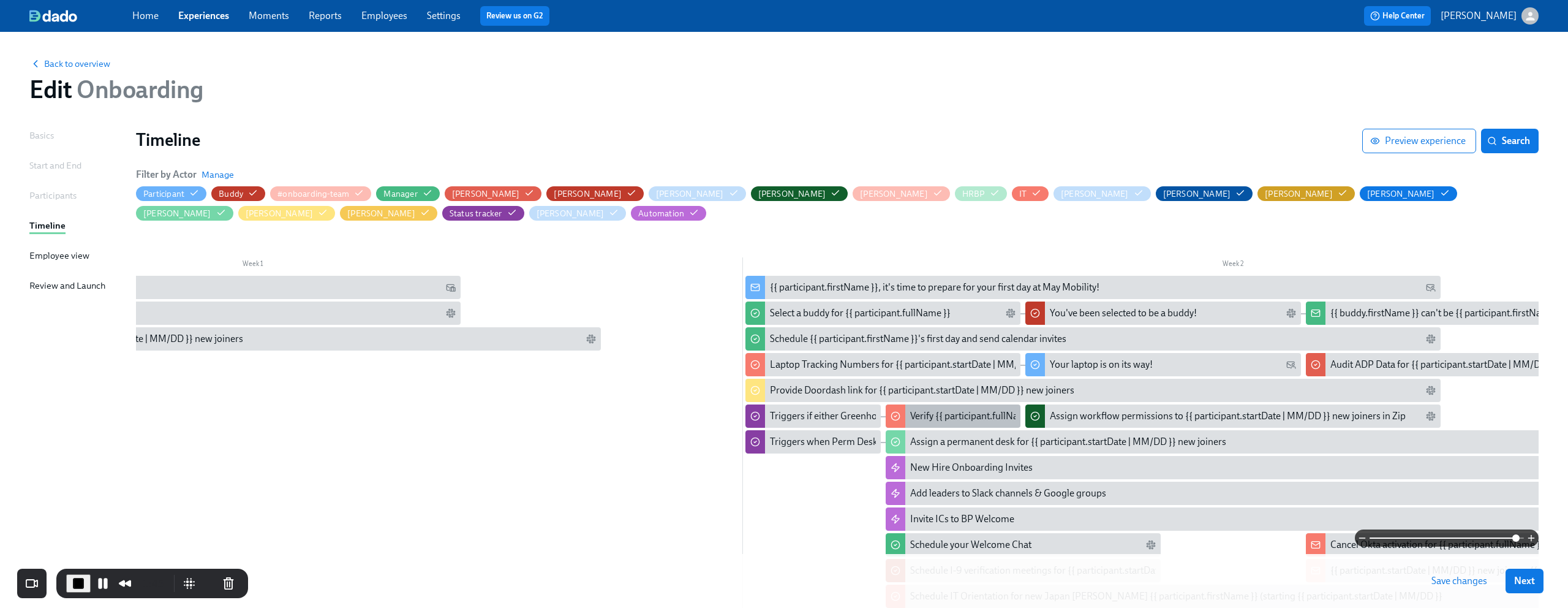
click at [927, 420] on div "Verify {{ participant.fullName }}'s assigned business unit" at bounding box center [1027, 415] width 233 height 13
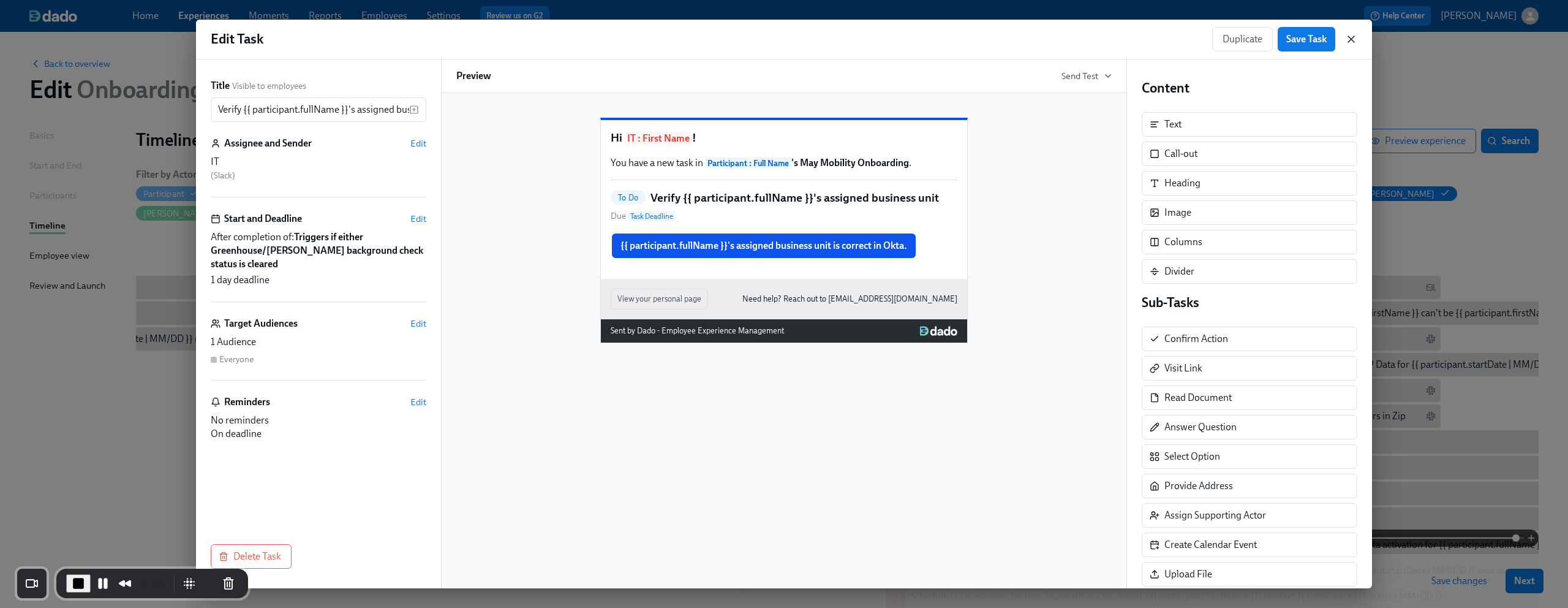
click at [1348, 38] on icon "button" at bounding box center [1351, 39] width 13 height 13
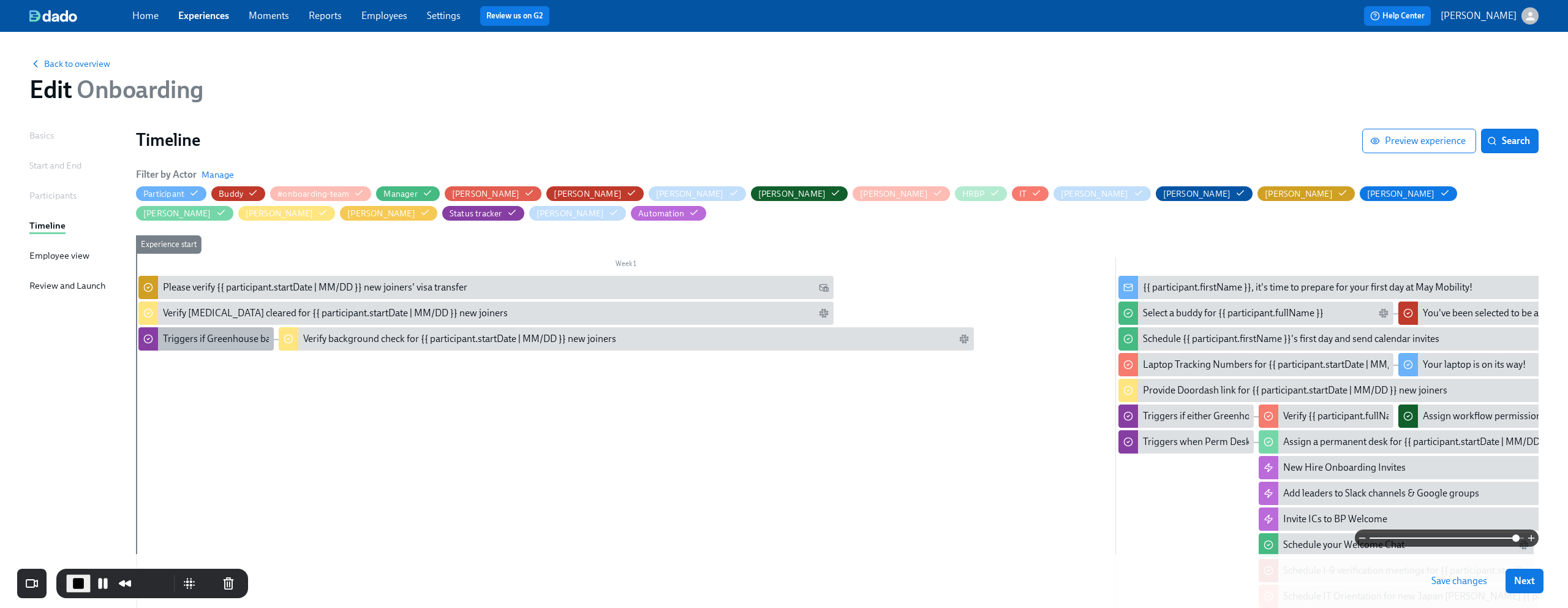
click at [238, 337] on div "Triggers if Greenhouse background check status is "consider"" at bounding box center [290, 338] width 255 height 13
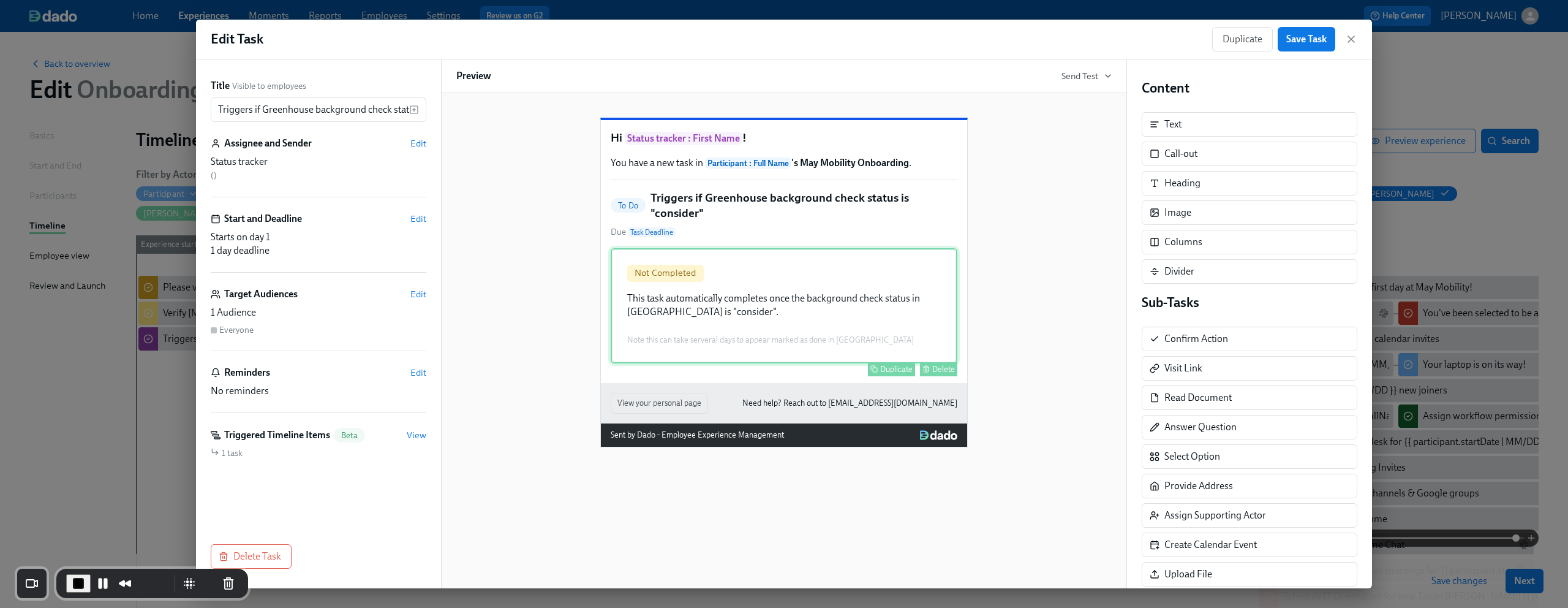
click at [871, 308] on div "Not Completed This task automatically completes once the background check statu…" at bounding box center [784, 306] width 347 height 115
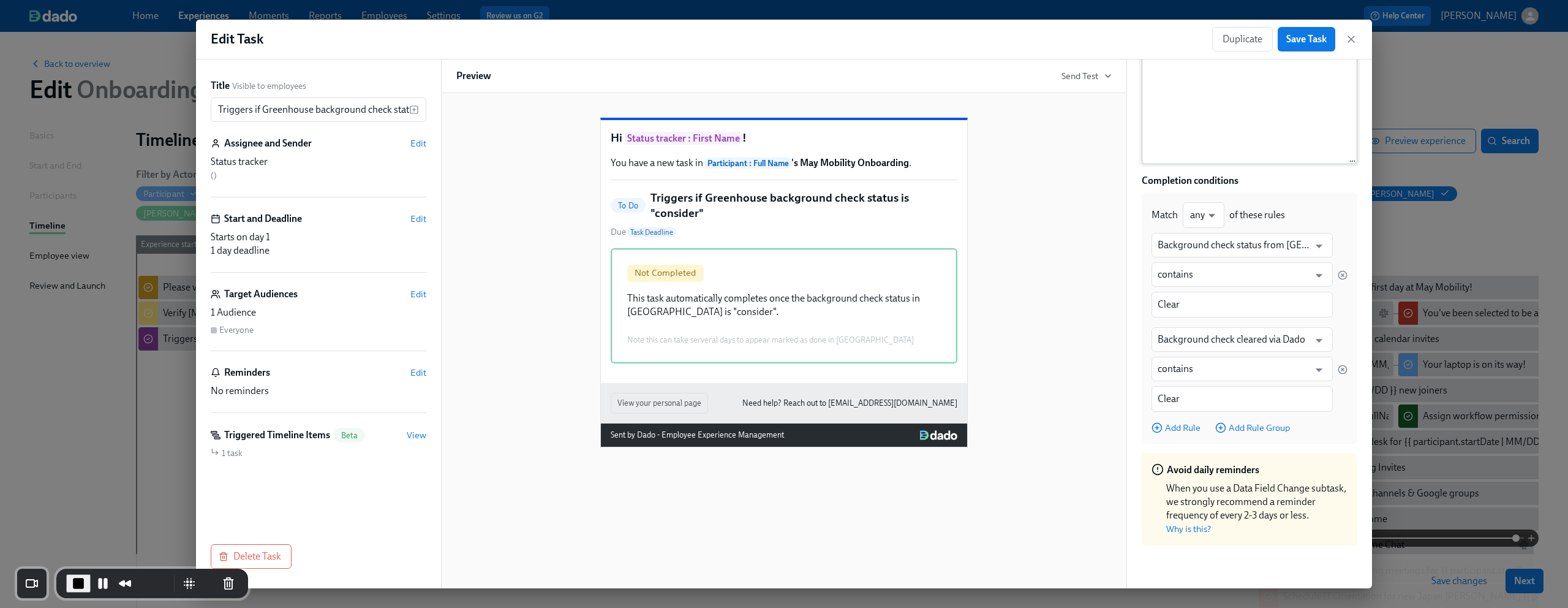
scroll to position [4, 0]
click at [1194, 525] on link "Why is this?" at bounding box center [1189, 528] width 45 height 11
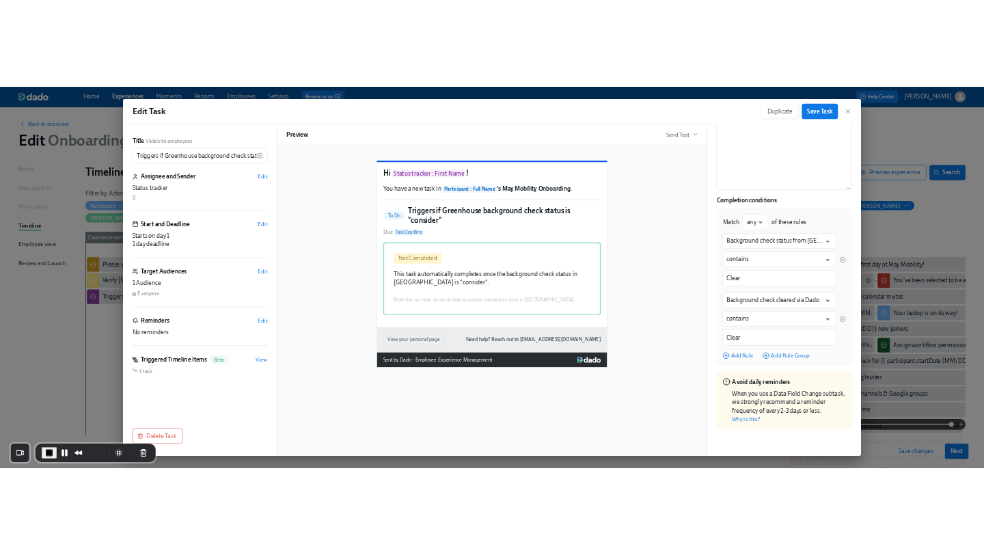
scroll to position [237, 0]
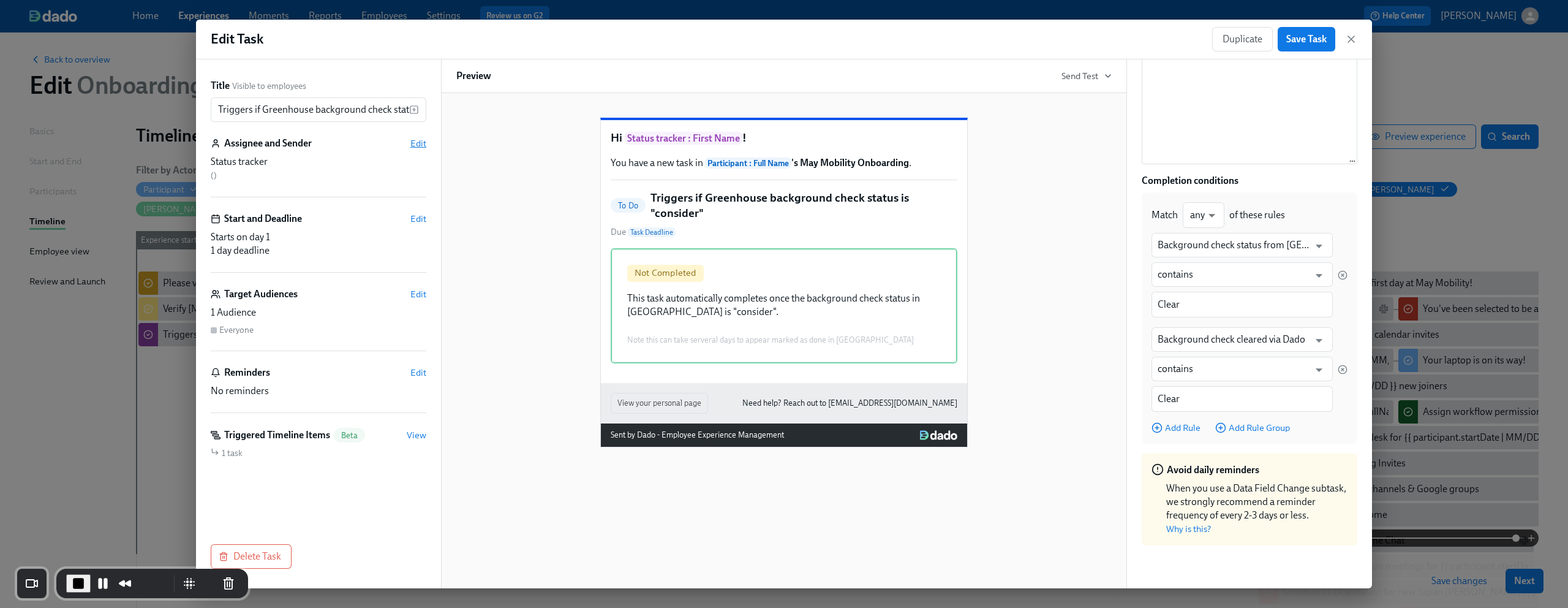
click at [416, 141] on span "Edit" at bounding box center [419, 143] width 16 height 13
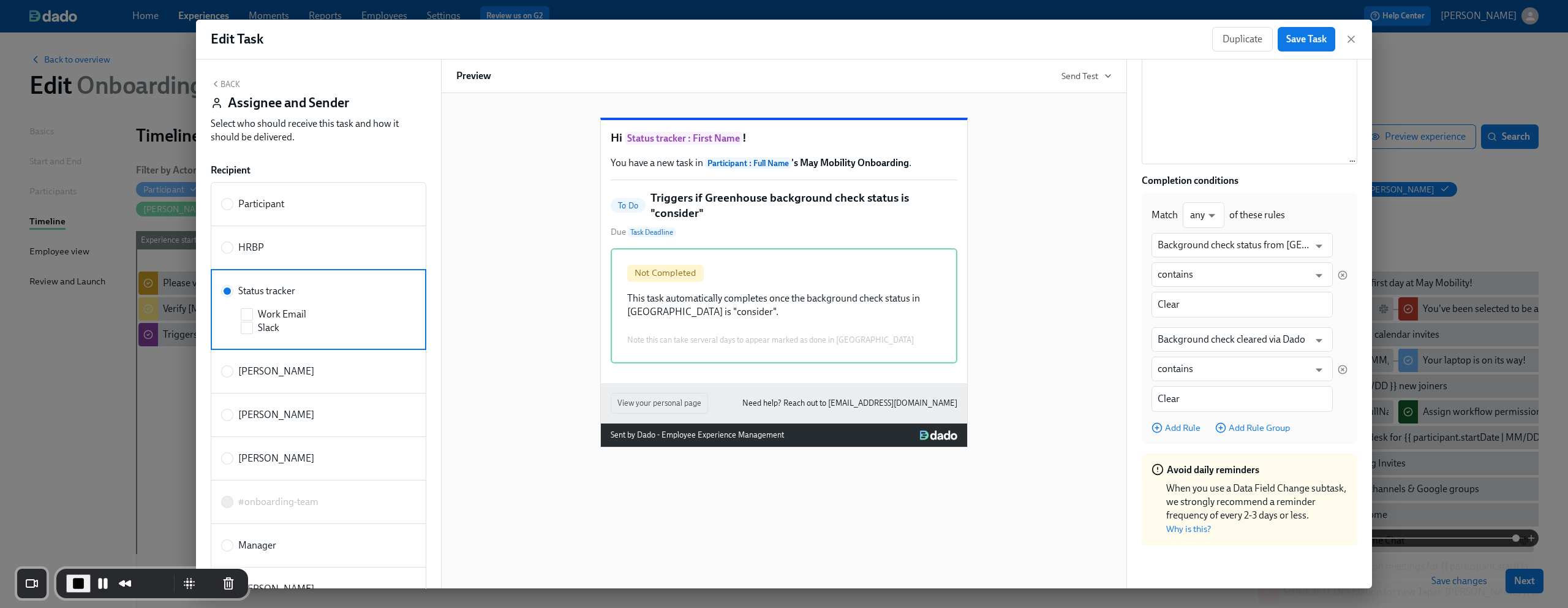
click at [215, 84] on icon "button" at bounding box center [215, 83] width 3 height 4
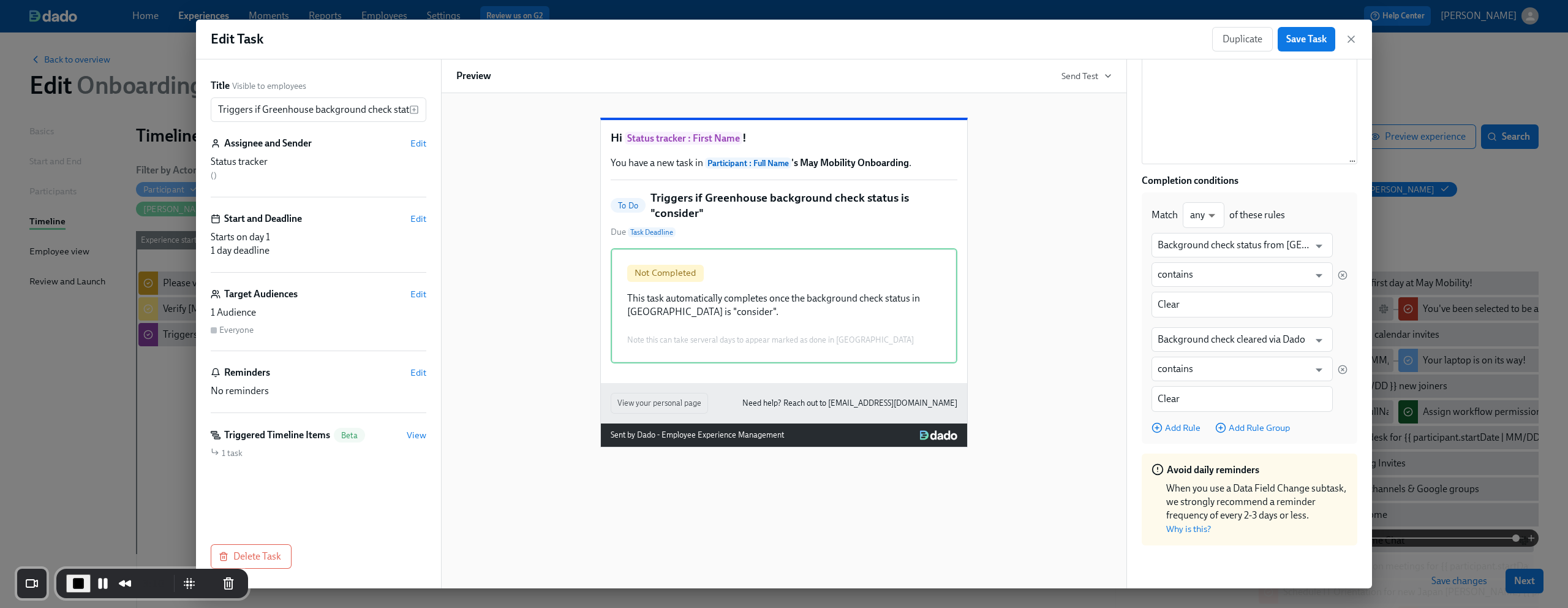
click at [1073, 184] on div "Hi Status tracker : First Name ! You have a new task in Participant : Full Name…" at bounding box center [784, 272] width 655 height 349
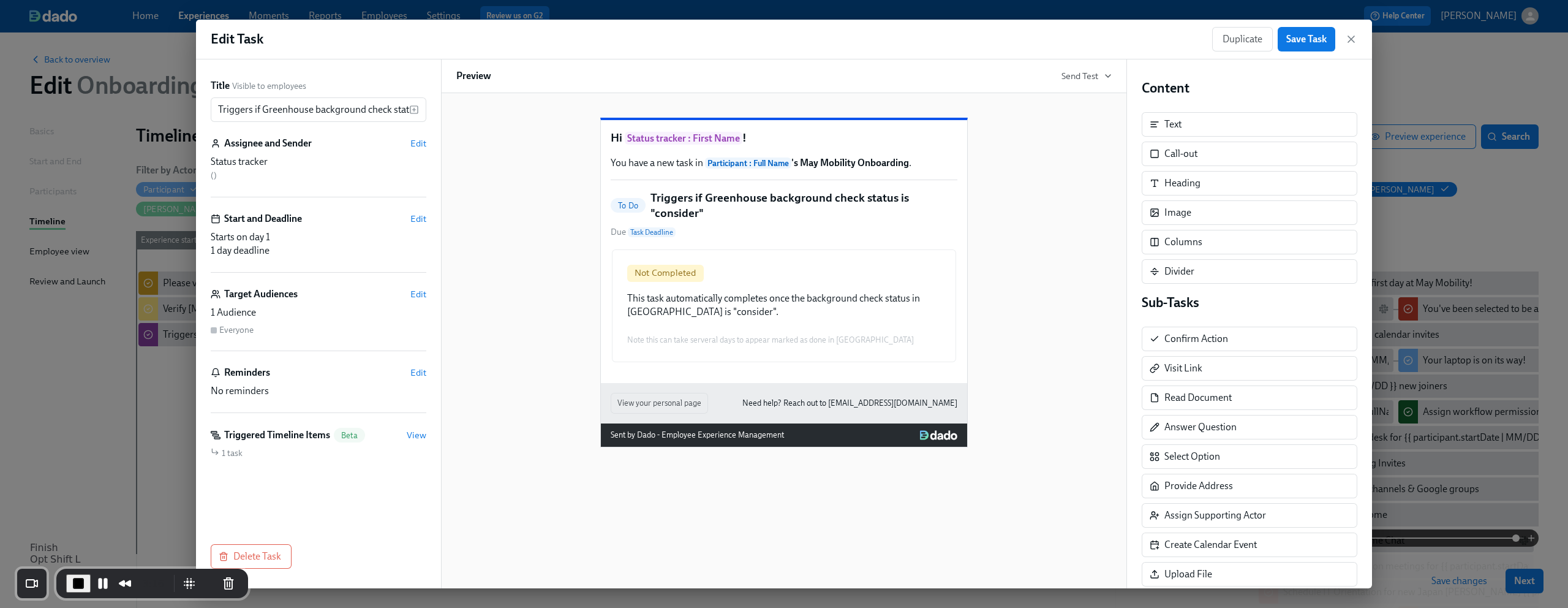
click at [67, 581] on button "End Recording" at bounding box center [78, 583] width 24 height 18
